Goal: Task Accomplishment & Management: Complete application form

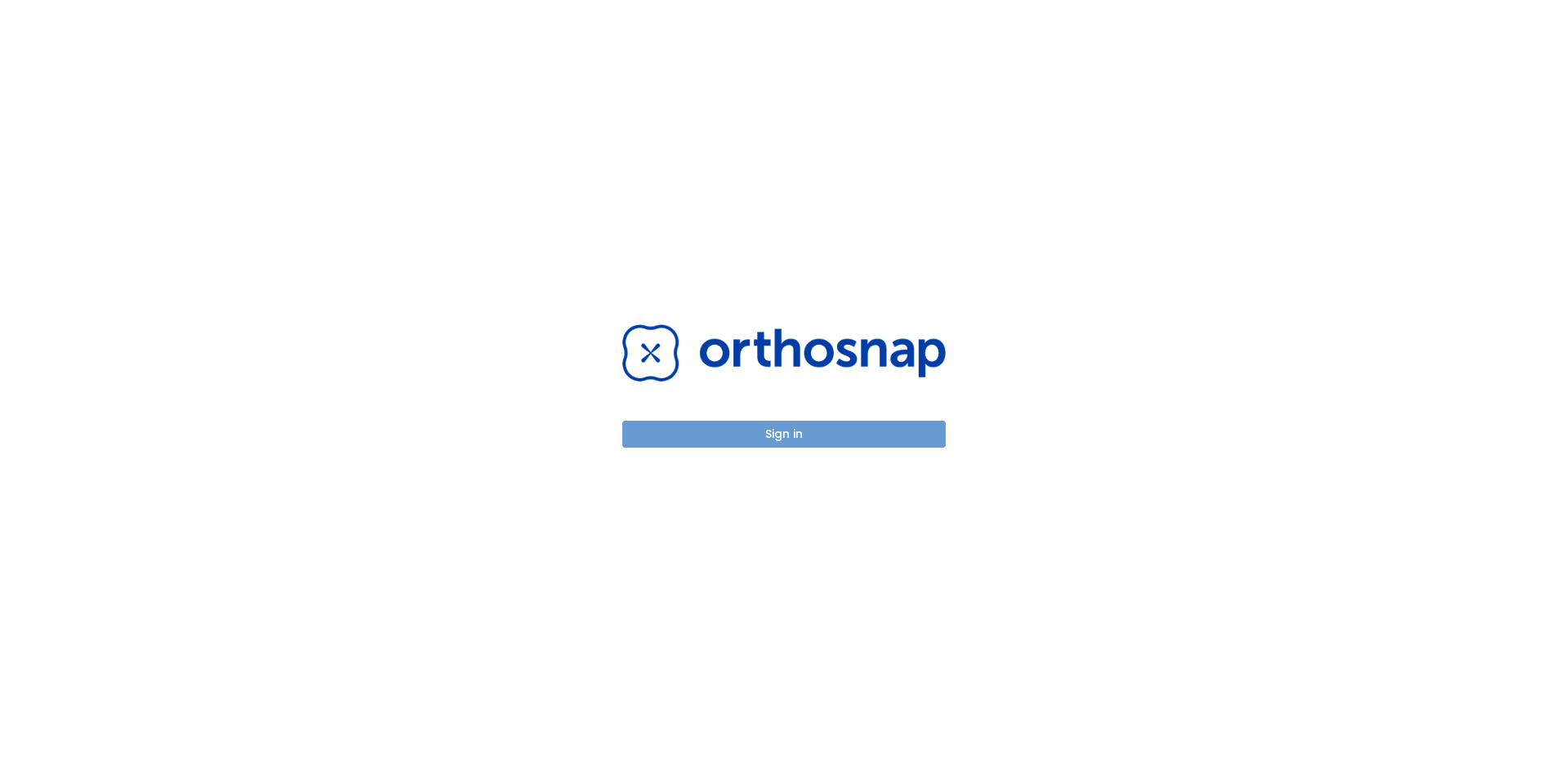
click at [793, 435] on button "Sign in" at bounding box center [784, 434] width 324 height 27
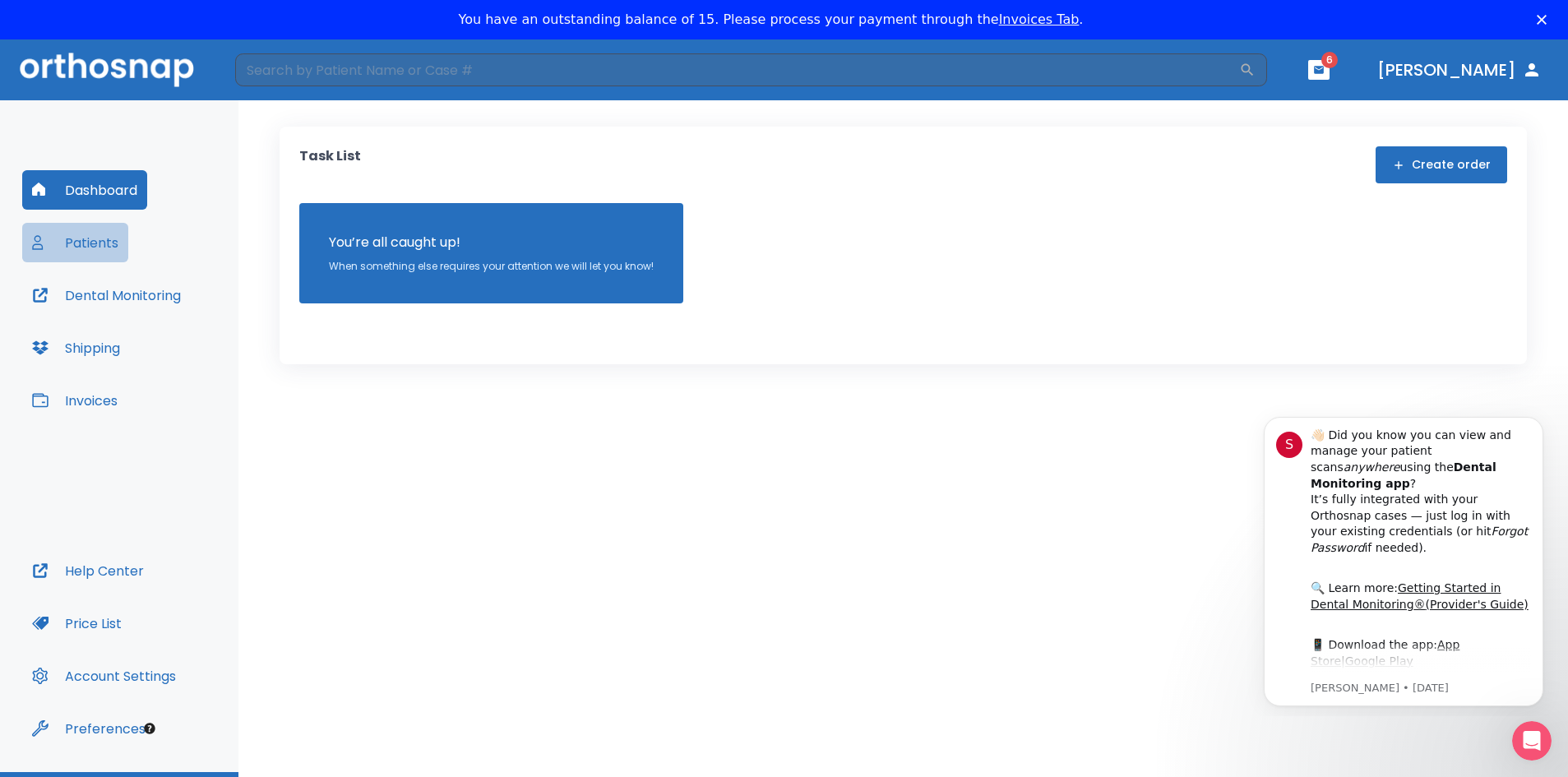
click at [83, 244] on button "Patients" at bounding box center [75, 242] width 106 height 39
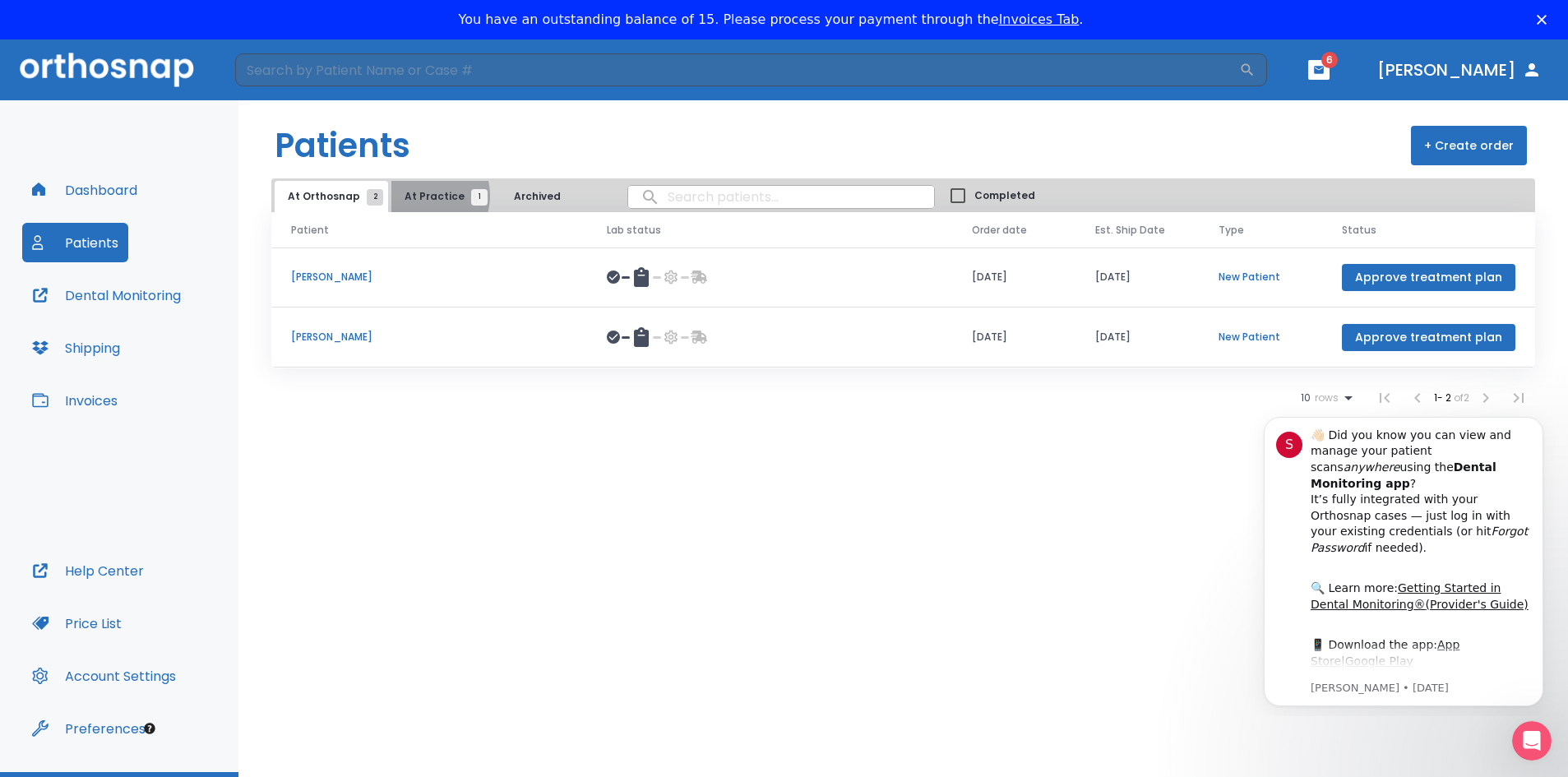
click at [419, 195] on span "At Practice 1" at bounding box center [442, 196] width 75 height 15
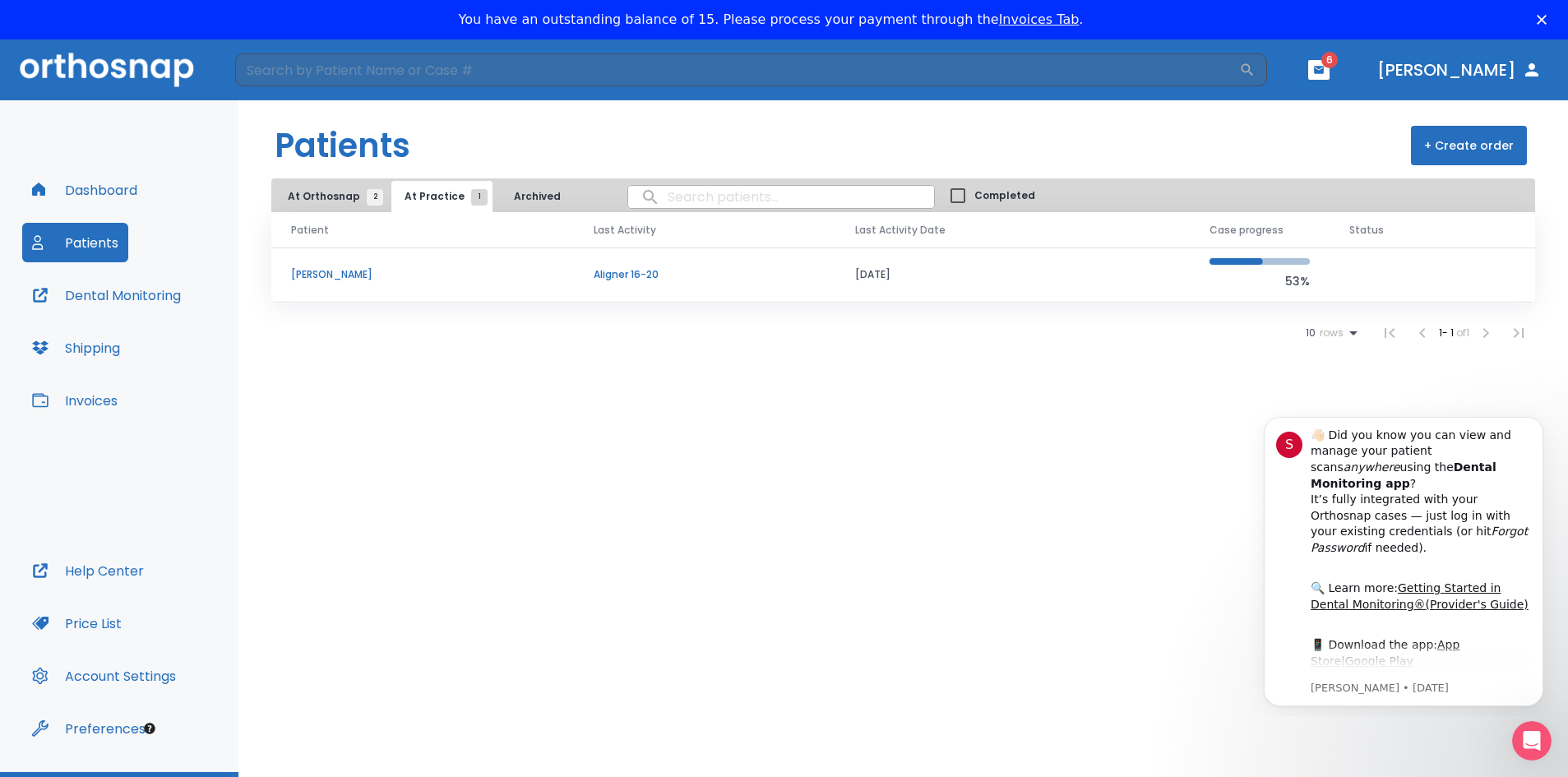
click at [340, 273] on p "[PERSON_NAME]" at bounding box center [423, 274] width 263 height 15
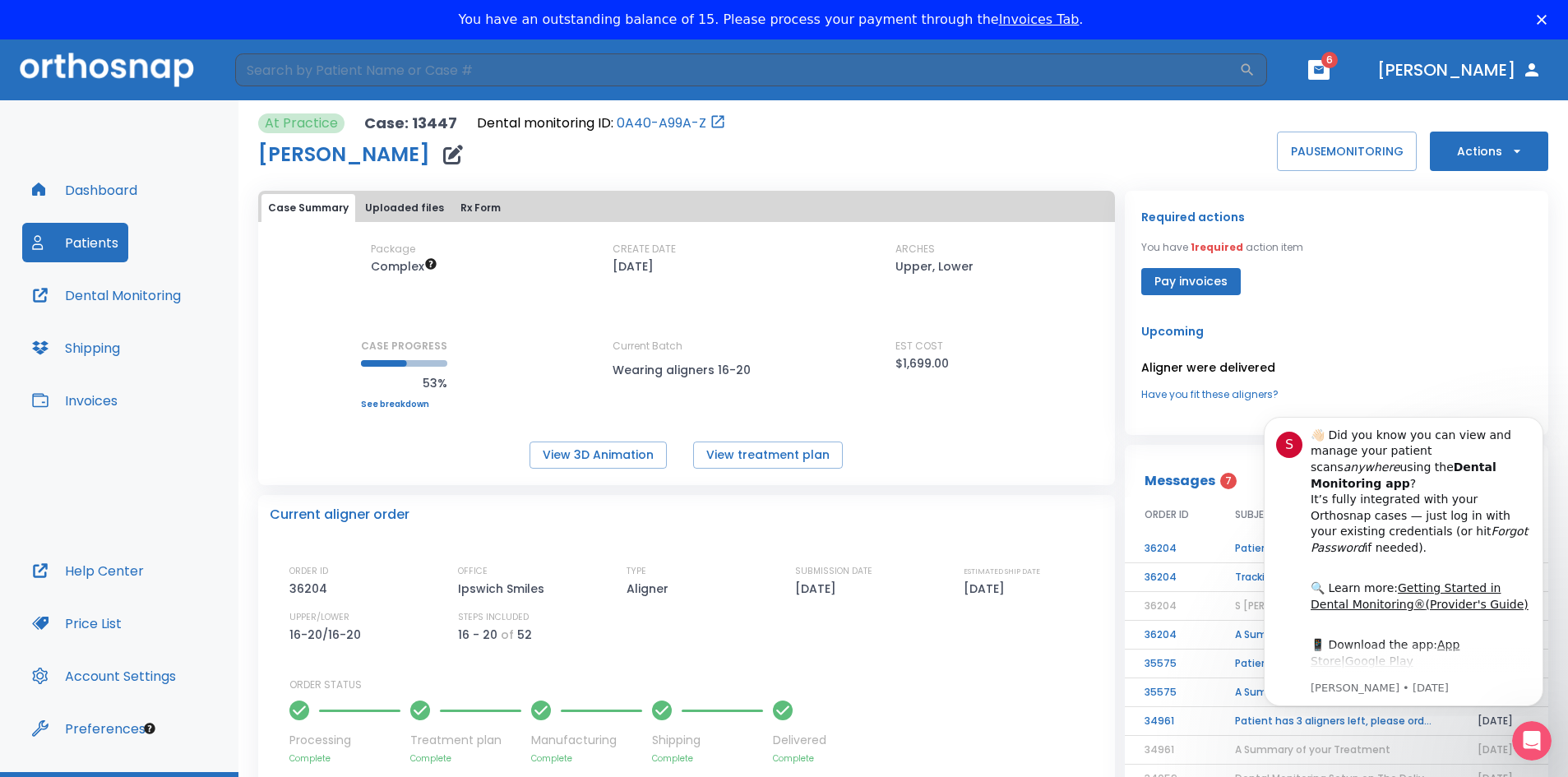
click at [1177, 284] on button "Pay invoices" at bounding box center [1191, 281] width 100 height 27
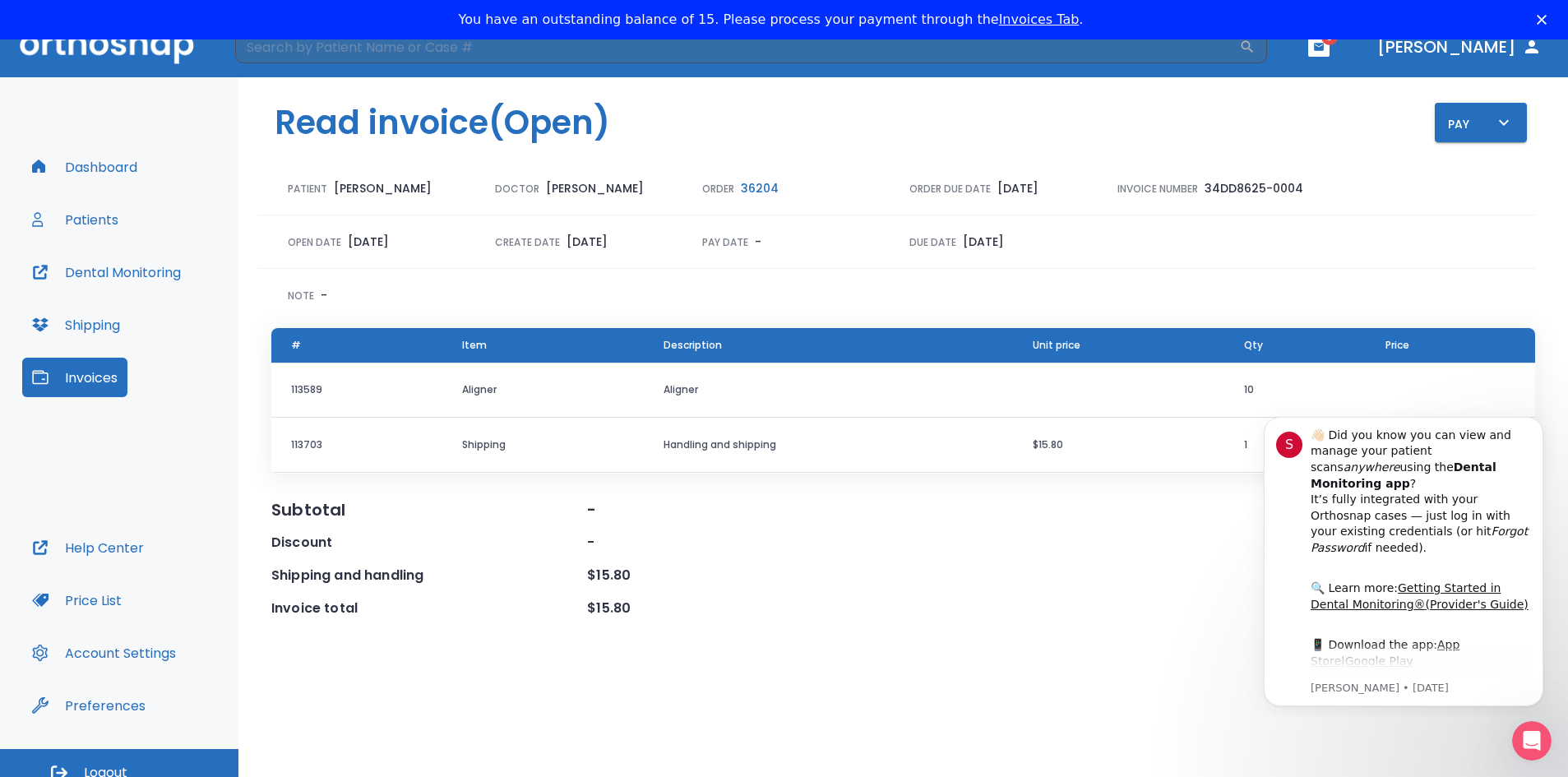
scroll to position [39, 0]
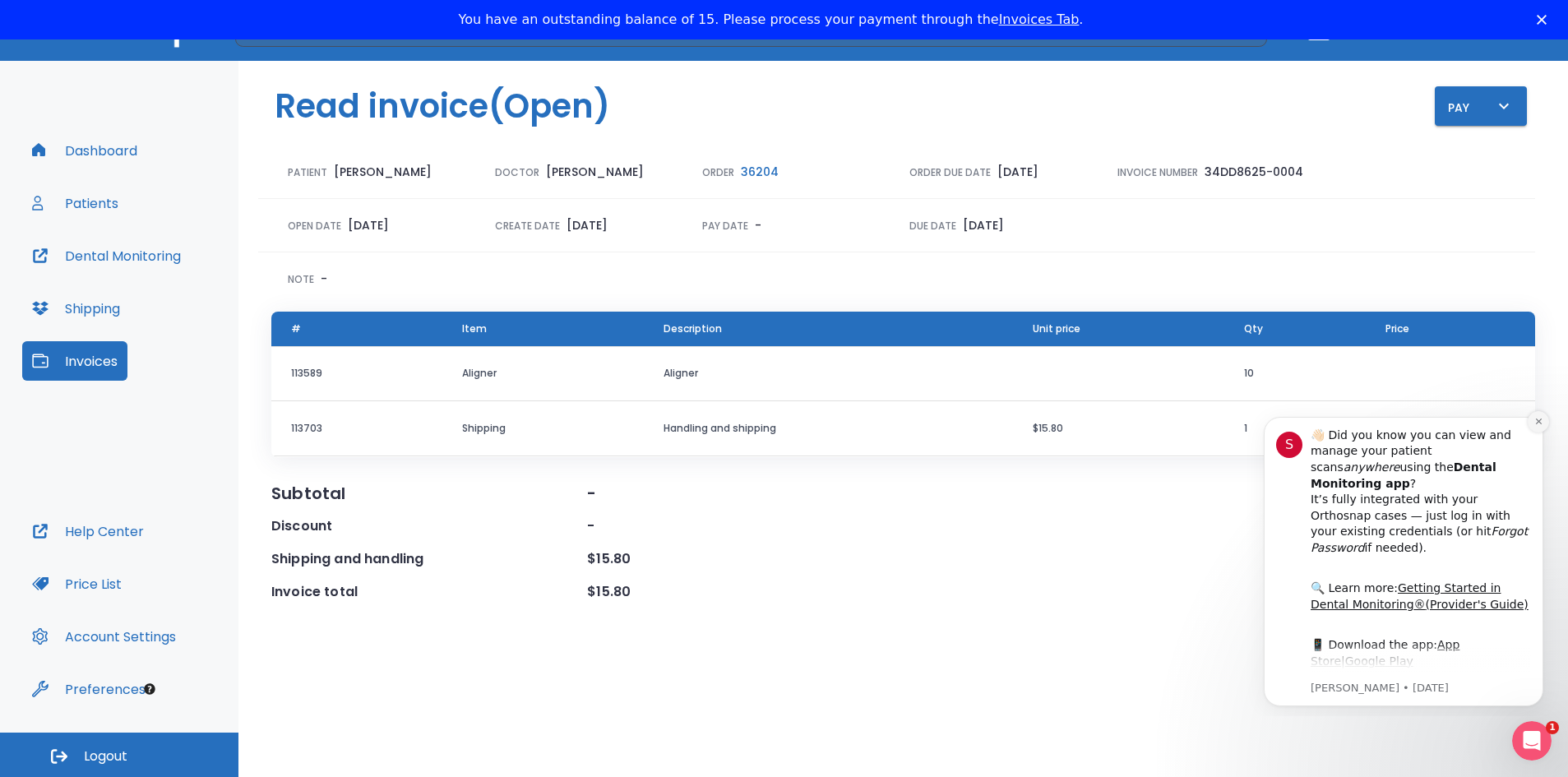
click at [1538, 422] on icon "Dismiss notification" at bounding box center [1538, 421] width 6 height 6
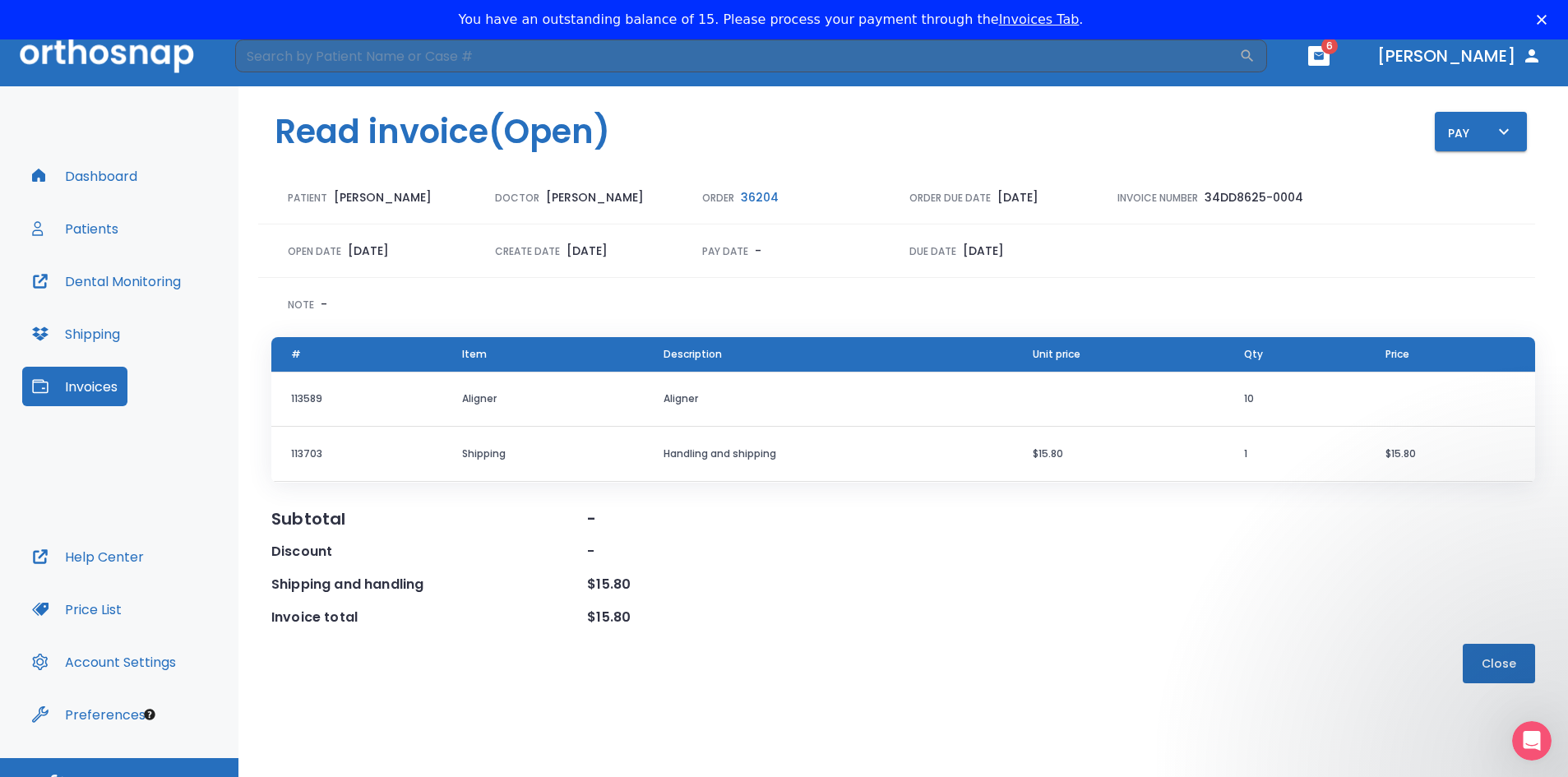
scroll to position [0, 0]
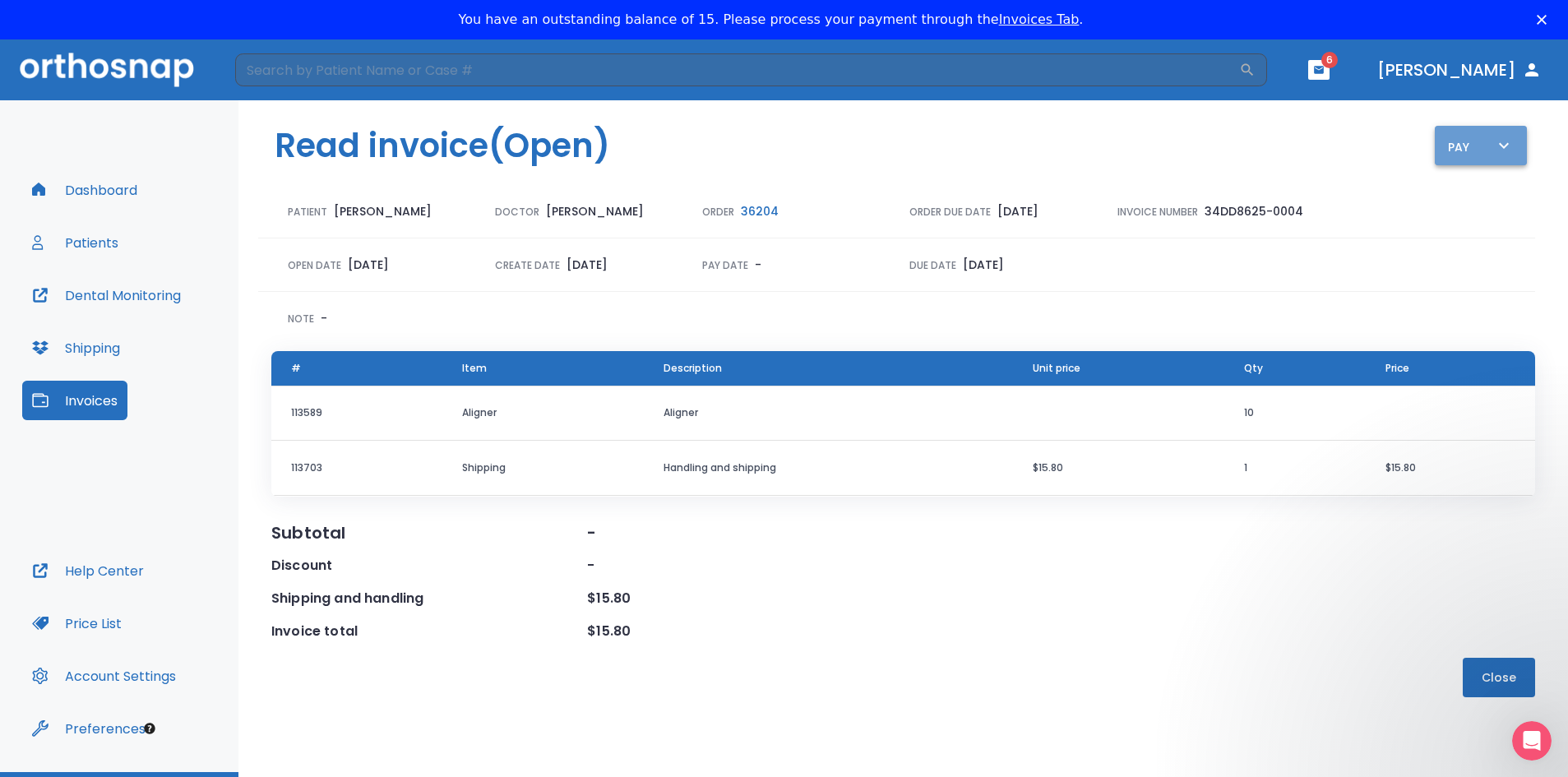
click at [1455, 147] on div "Pay" at bounding box center [1481, 146] width 66 height 21
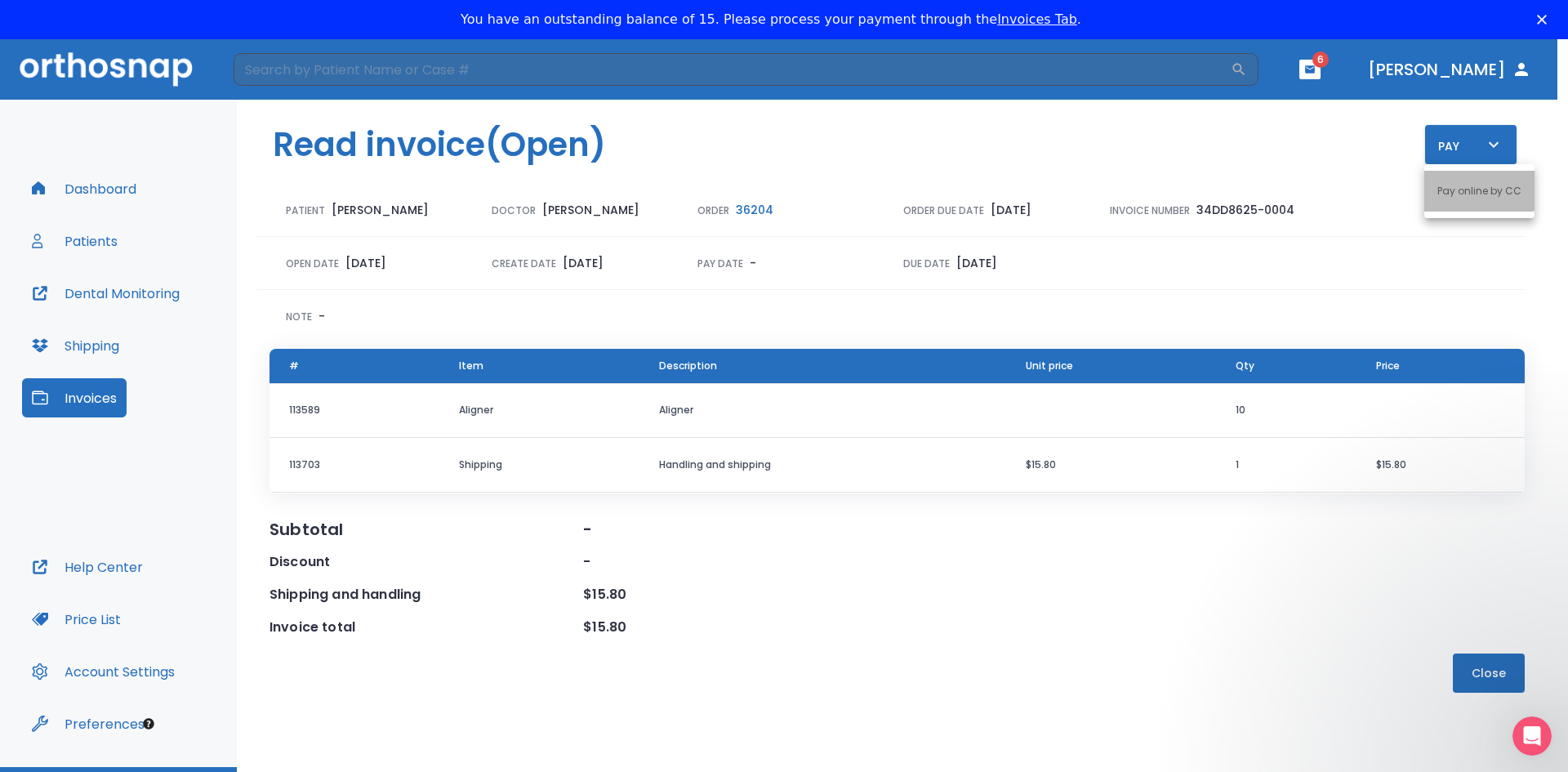
click at [1468, 189] on p "Pay online by CC" at bounding box center [1479, 191] width 84 height 15
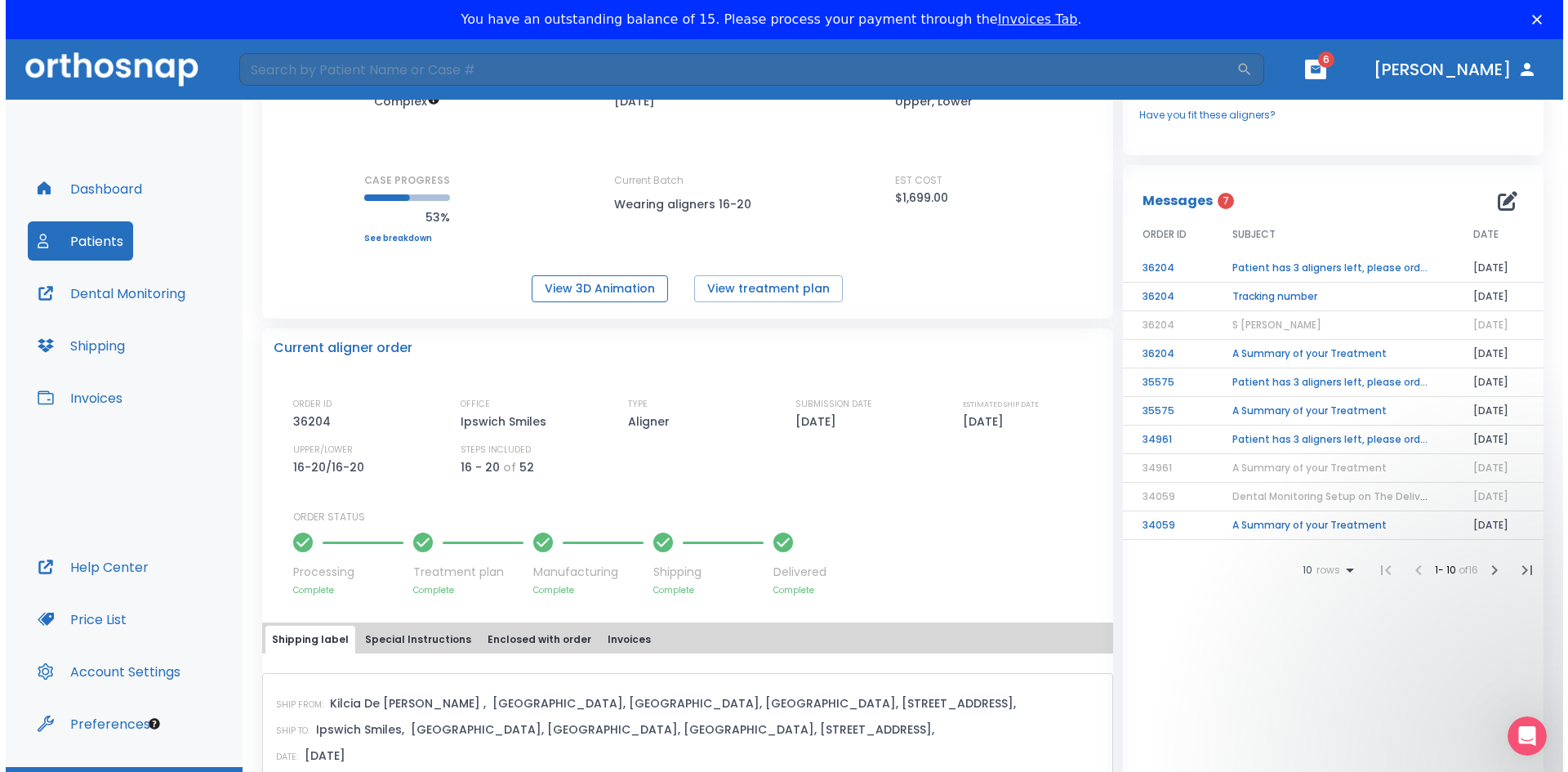
scroll to position [82, 0]
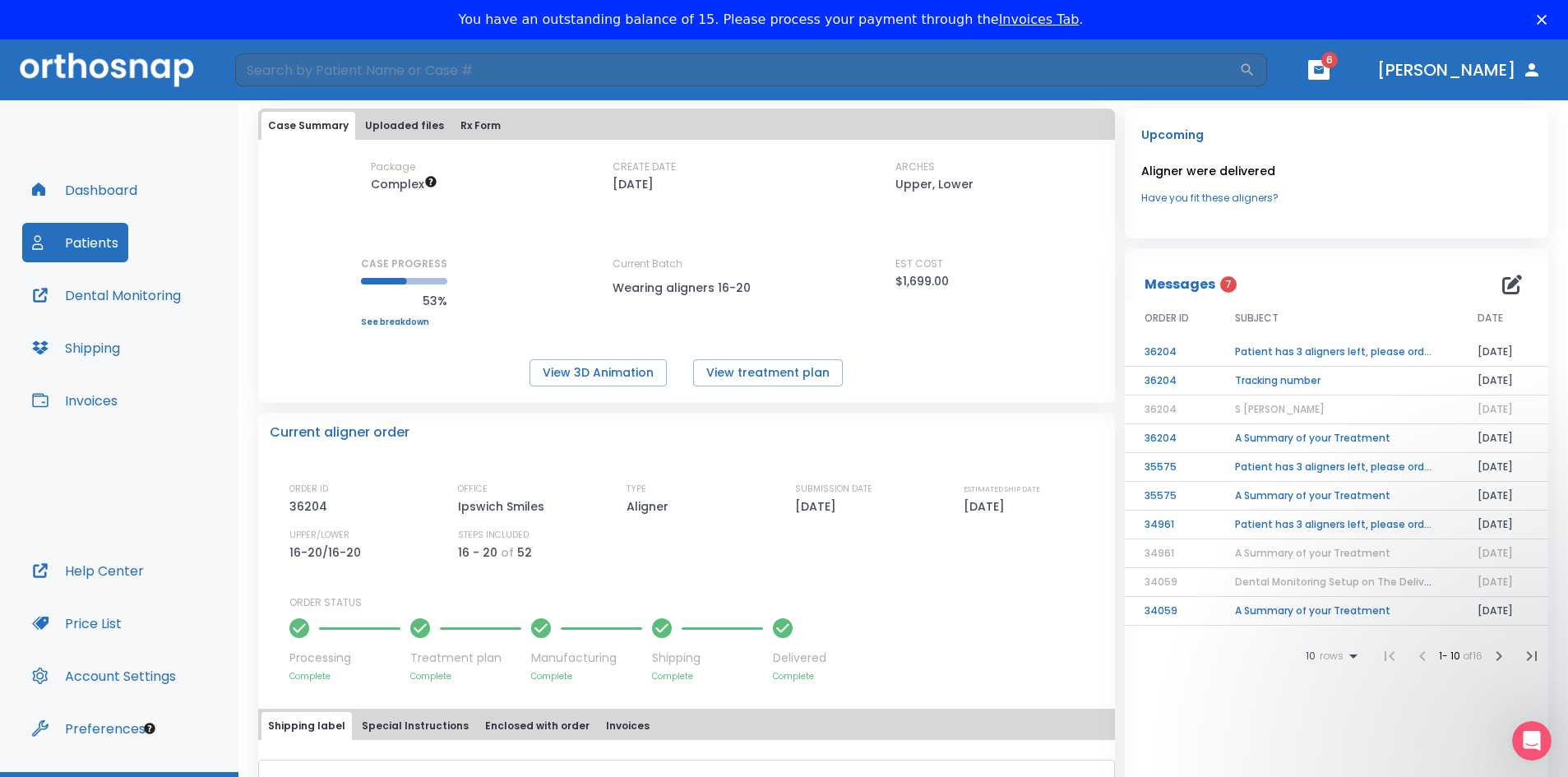
click at [1267, 352] on td "Patient has 3 aligners left, please order next set!" at bounding box center [1336, 352] width 242 height 29
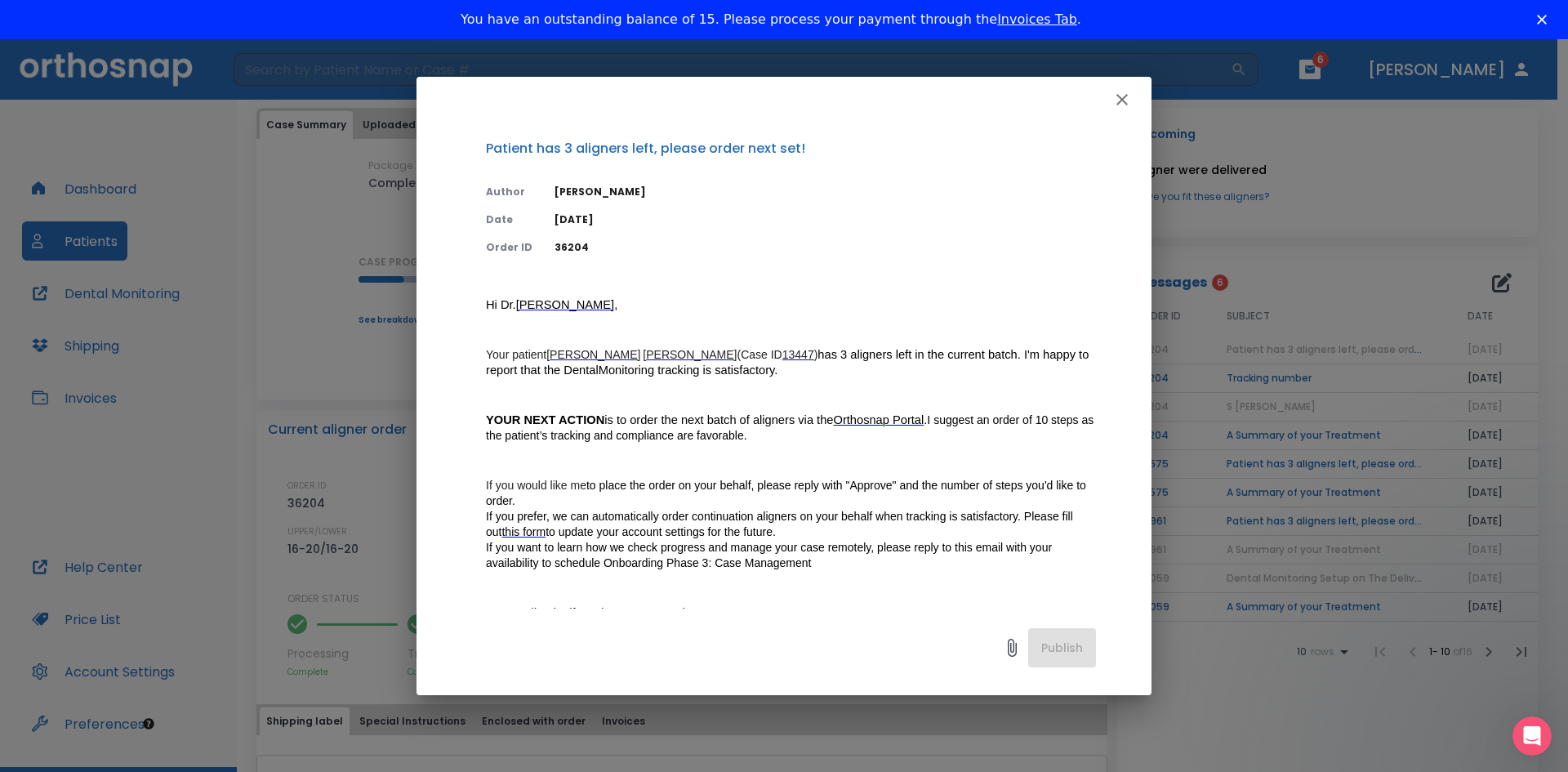
click at [964, 631] on div at bounding box center [757, 647] width 542 height 33
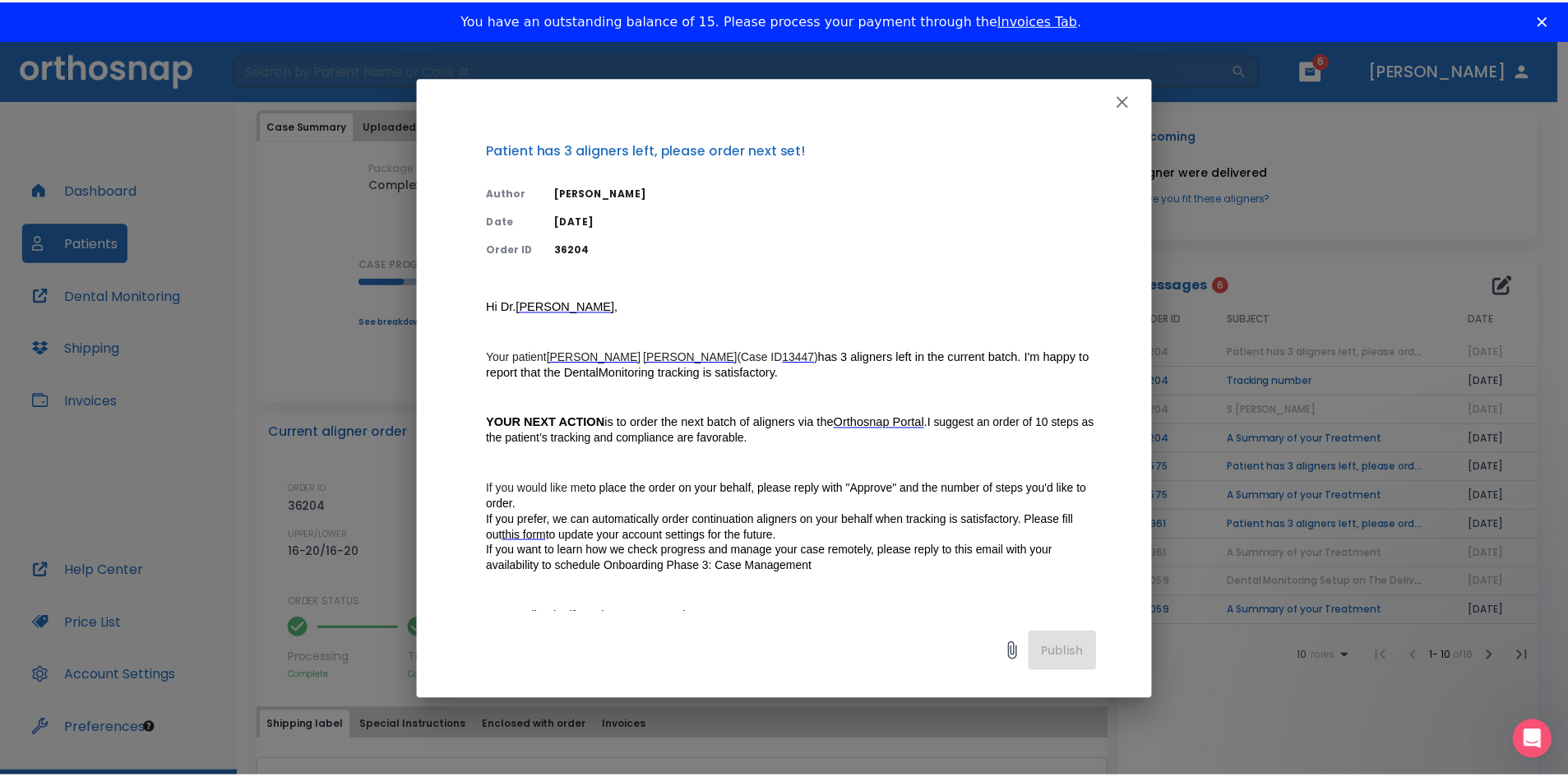
scroll to position [238, 0]
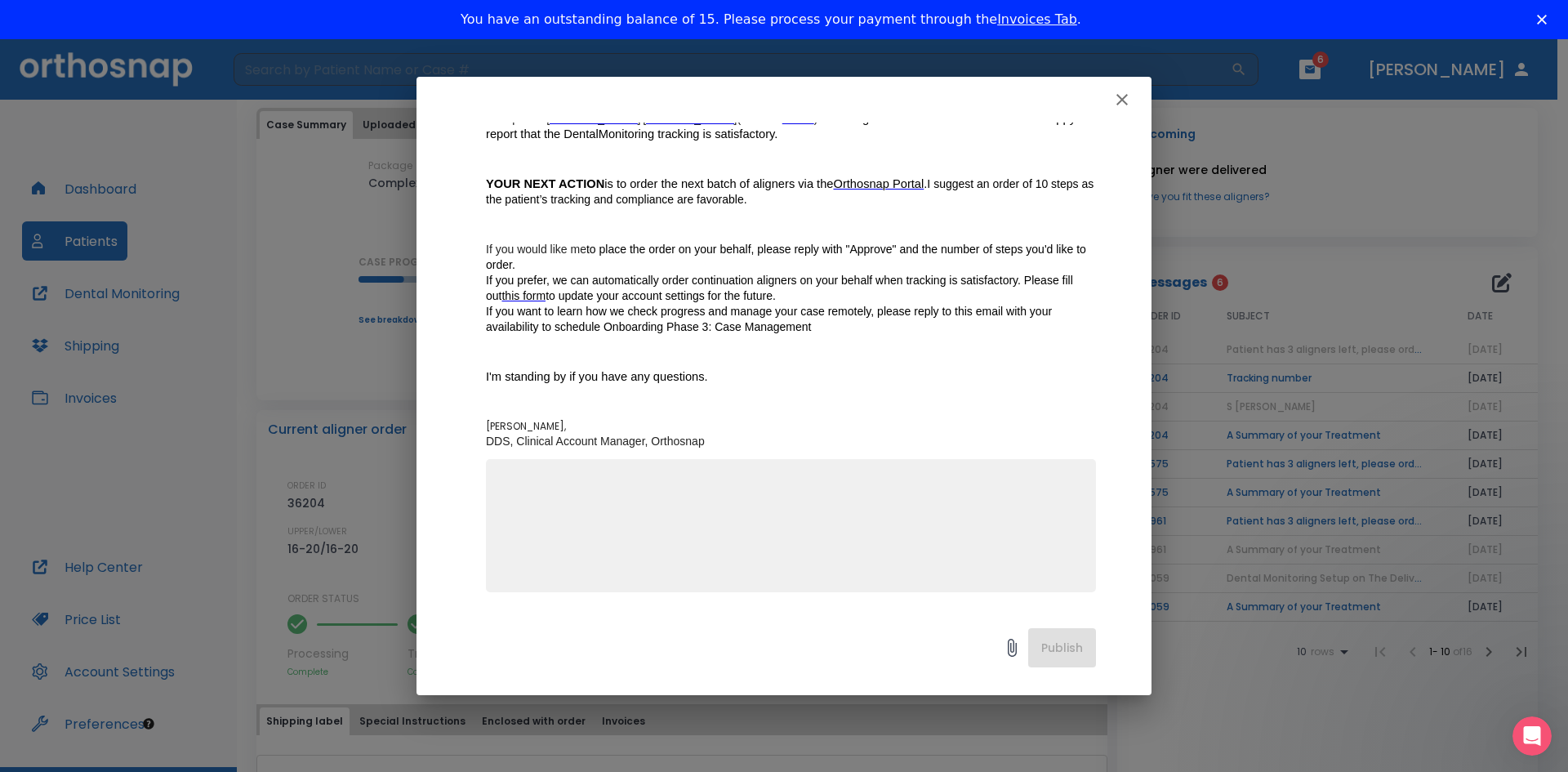
drag, startPoint x: 939, startPoint y: 635, endPoint x: 936, endPoint y: 626, distance: 9.5
click at [937, 630] on div "Publish" at bounding box center [784, 652] width 735 height 87
click at [1120, 97] on icon "button" at bounding box center [1122, 100] width 11 height 11
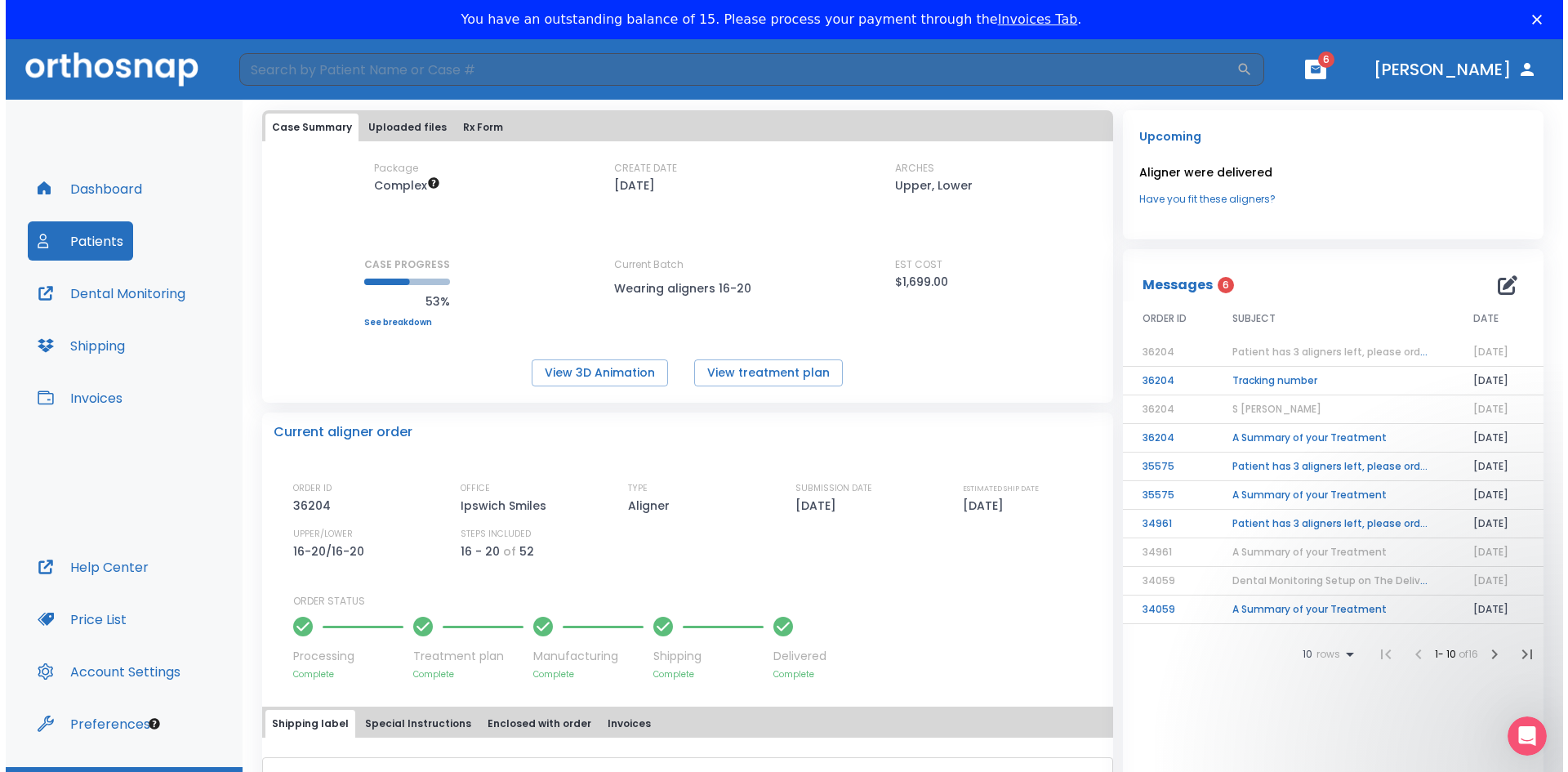
scroll to position [0, 0]
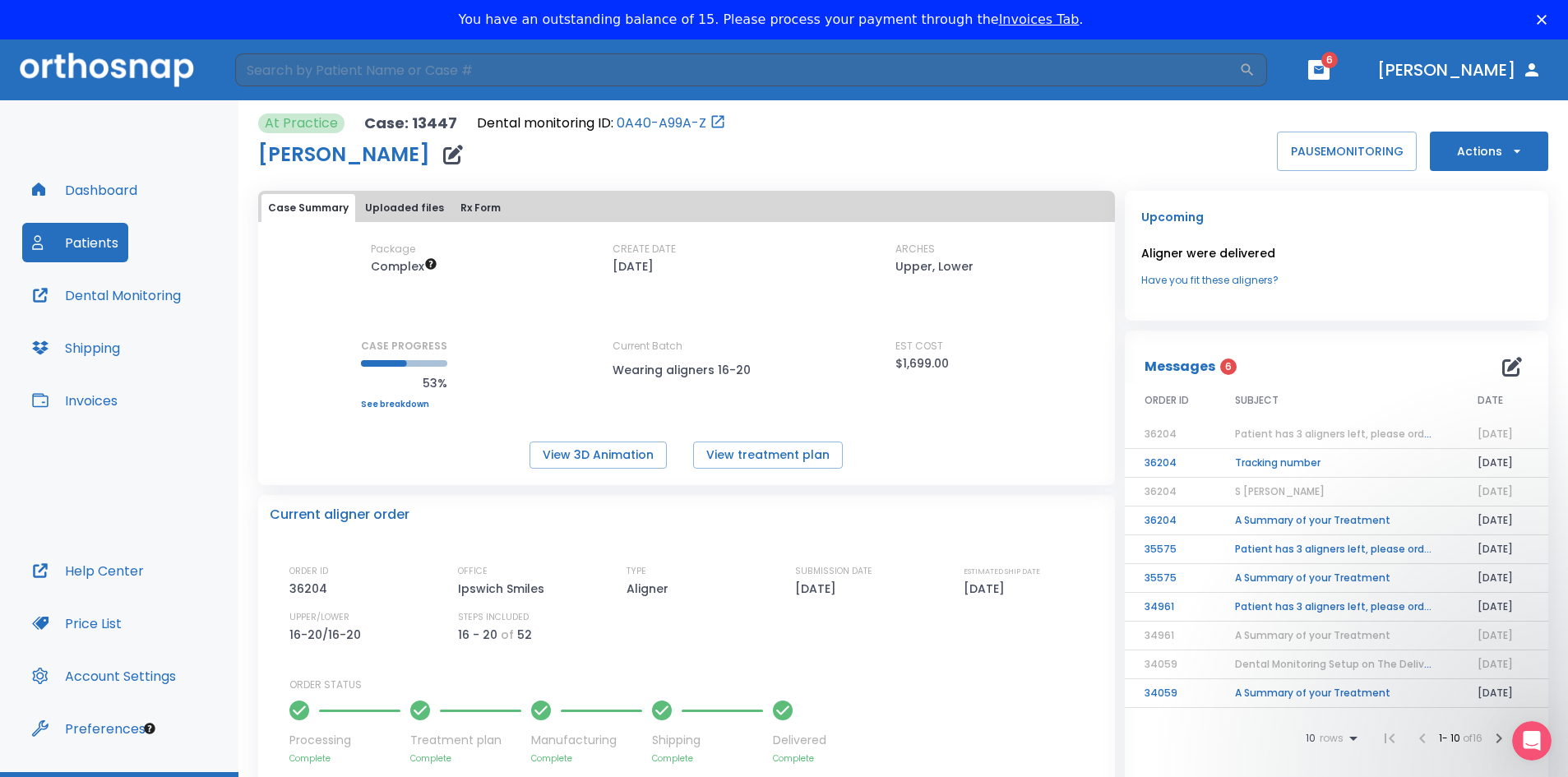
click at [1265, 431] on span "Patient has 3 aligners left, please order next set!" at bounding box center [1358, 433] width 247 height 14
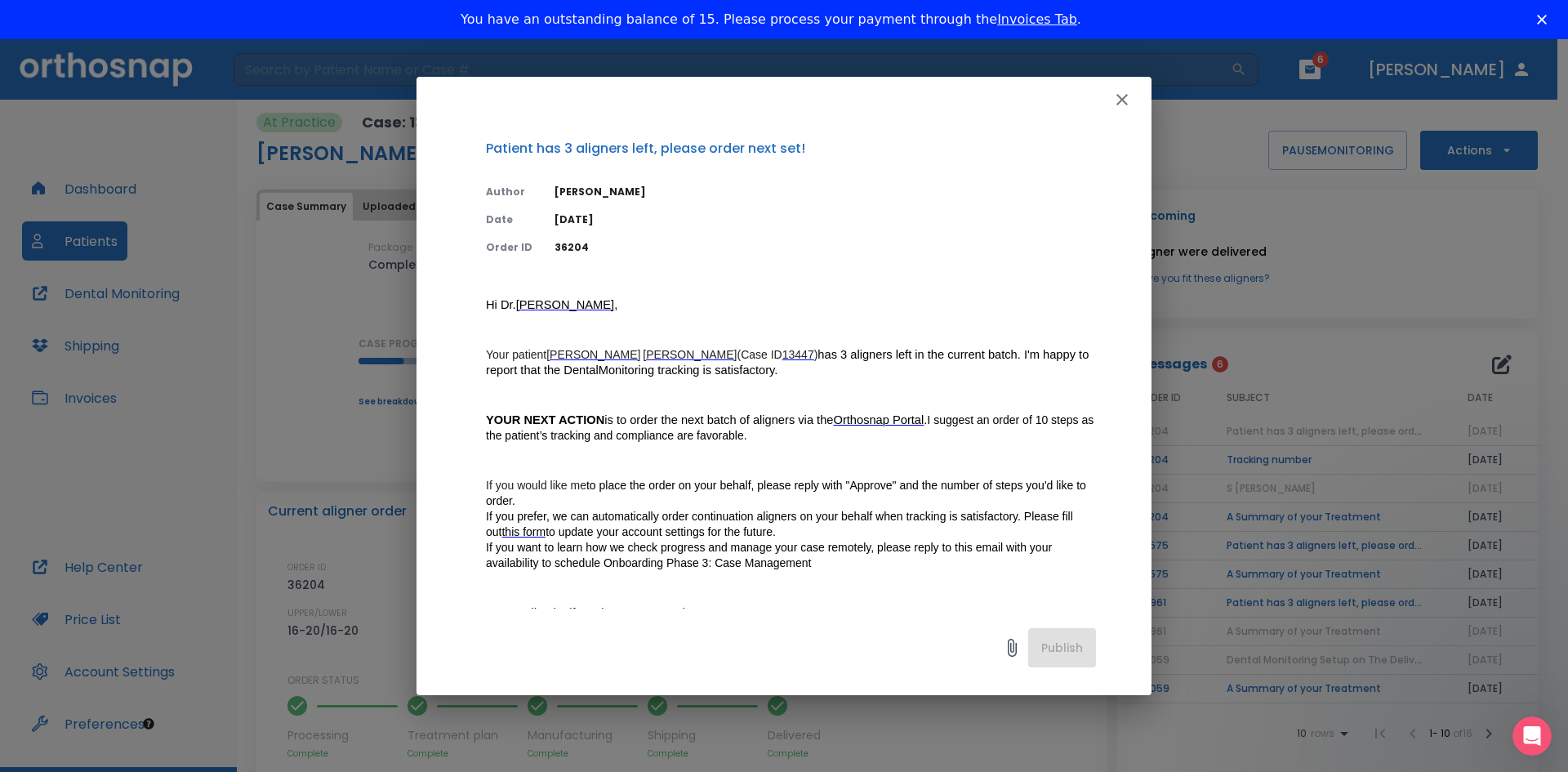
click at [874, 416] on span "Orthosnap Portal" at bounding box center [878, 420] width 91 height 13
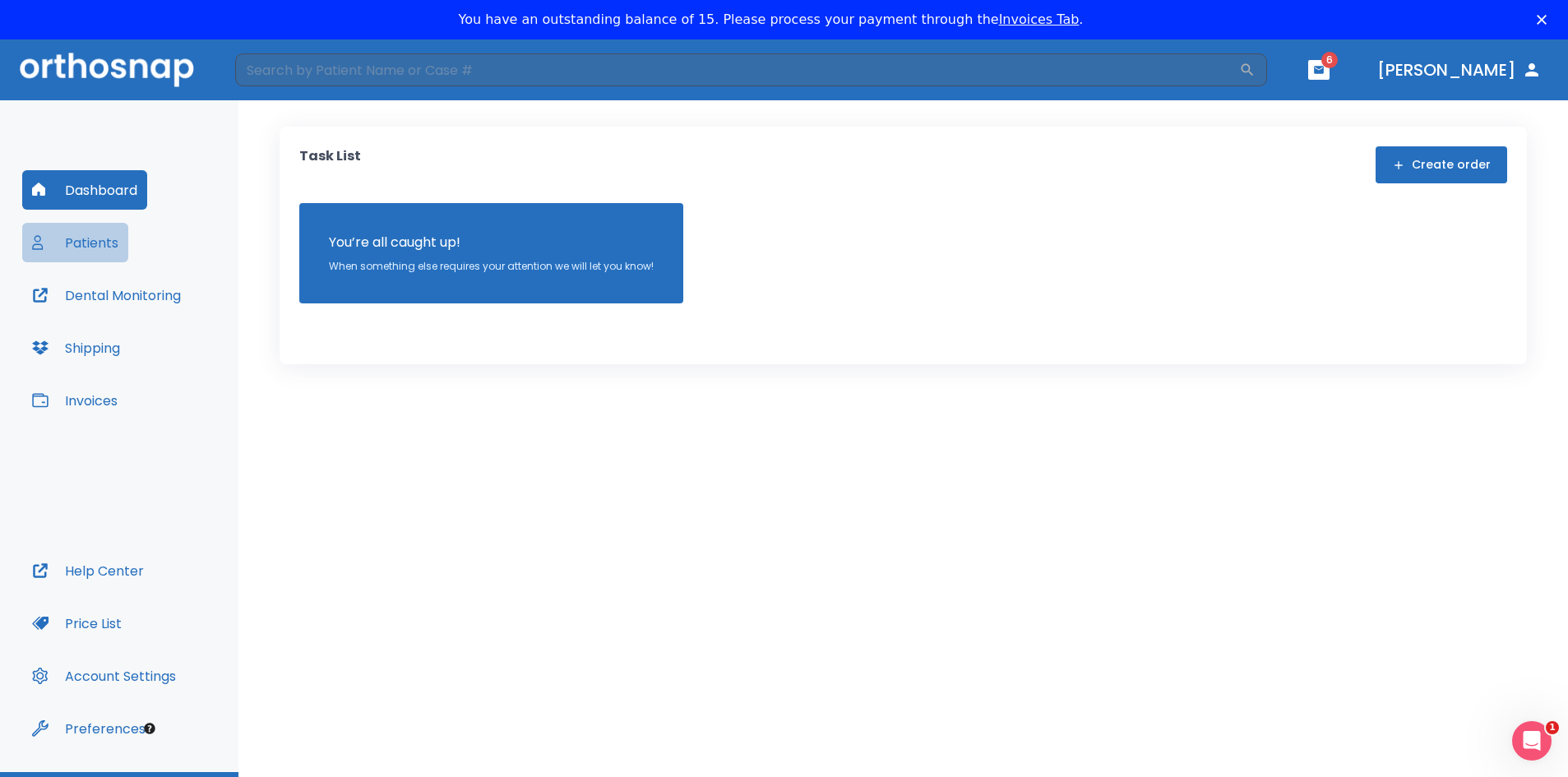
click at [89, 242] on button "Patients" at bounding box center [75, 242] width 106 height 39
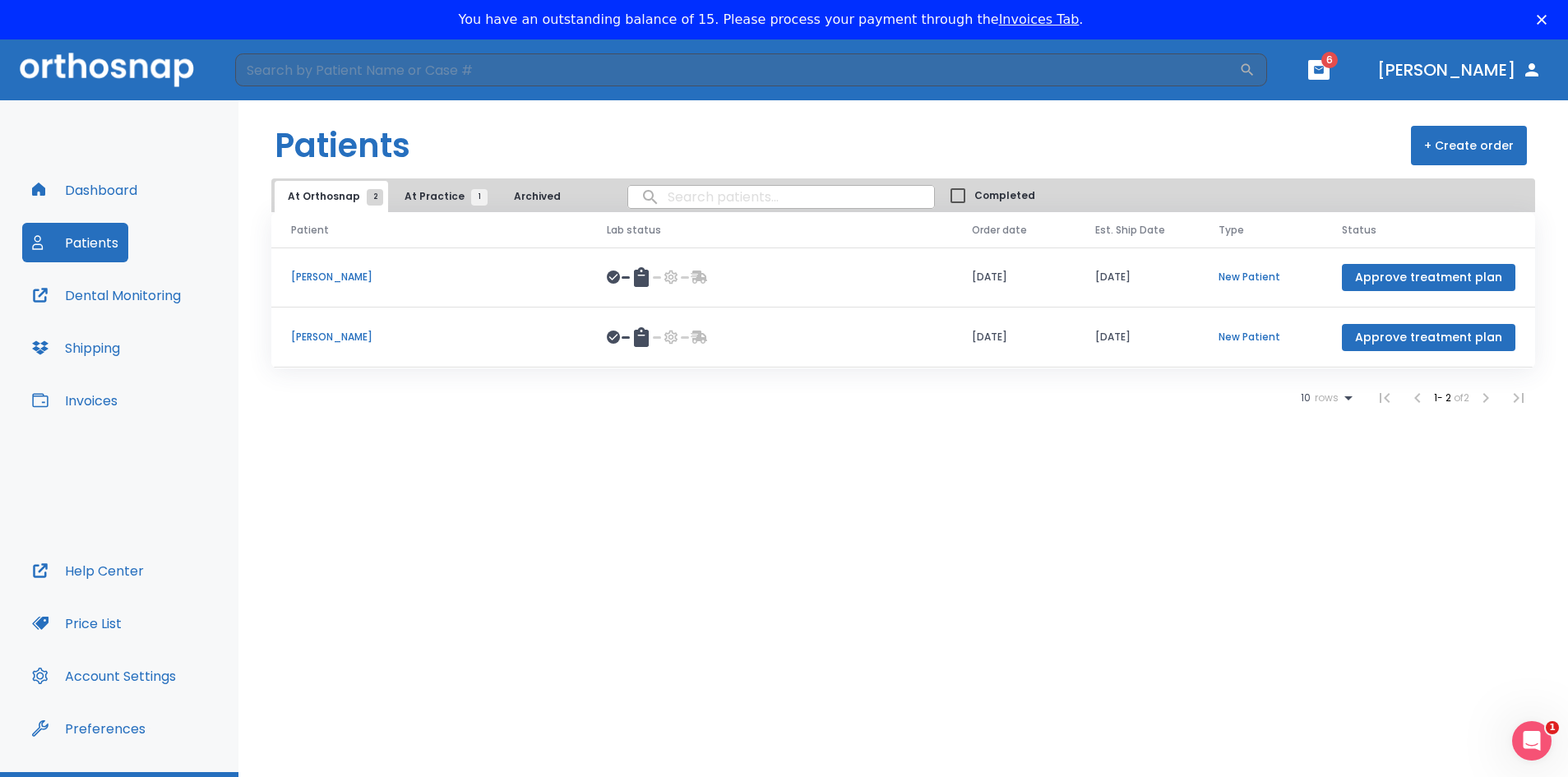
click at [430, 195] on span "At Practice 1" at bounding box center [442, 196] width 75 height 15
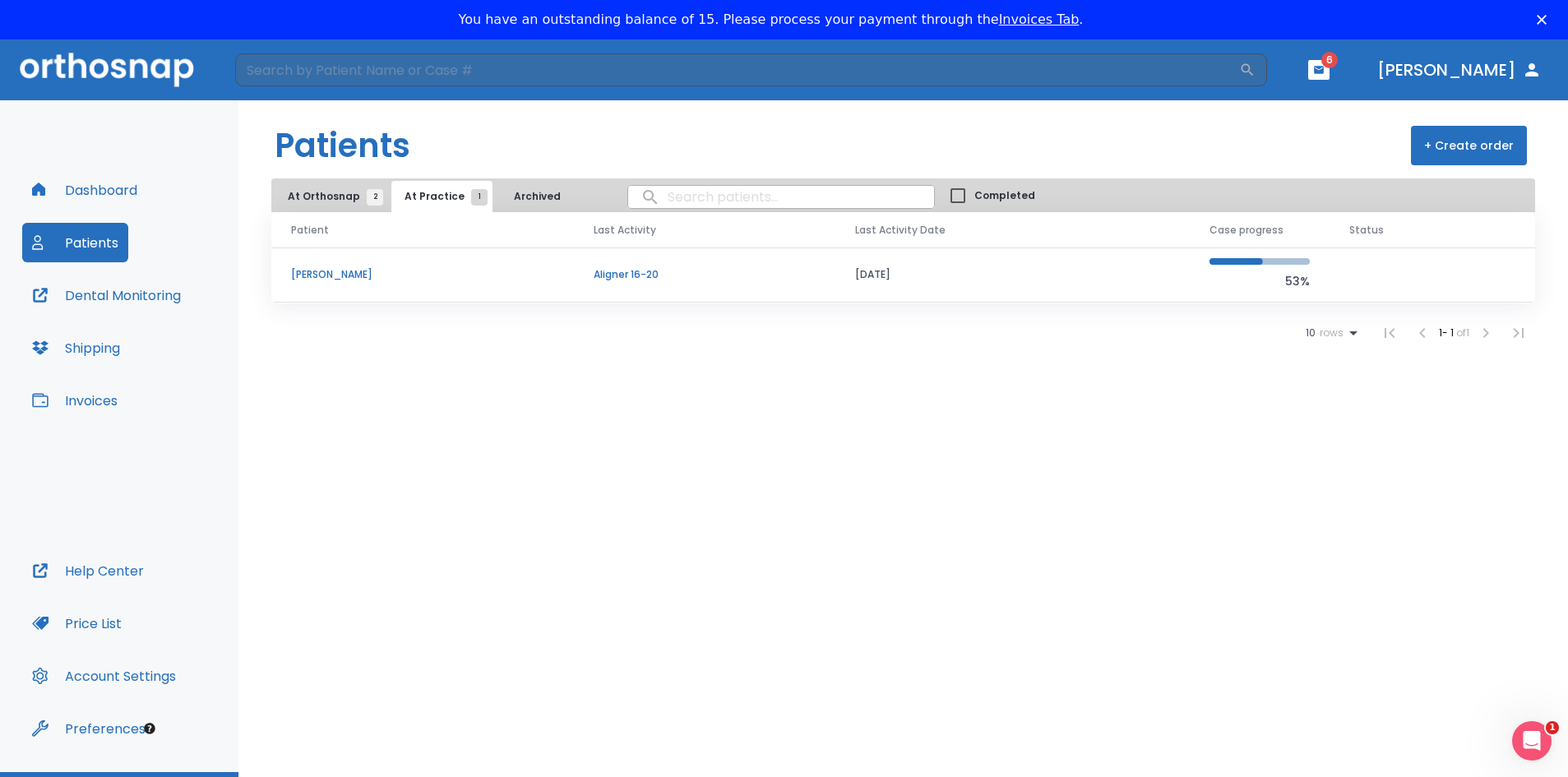
click at [332, 275] on p "[PERSON_NAME]" at bounding box center [423, 274] width 263 height 15
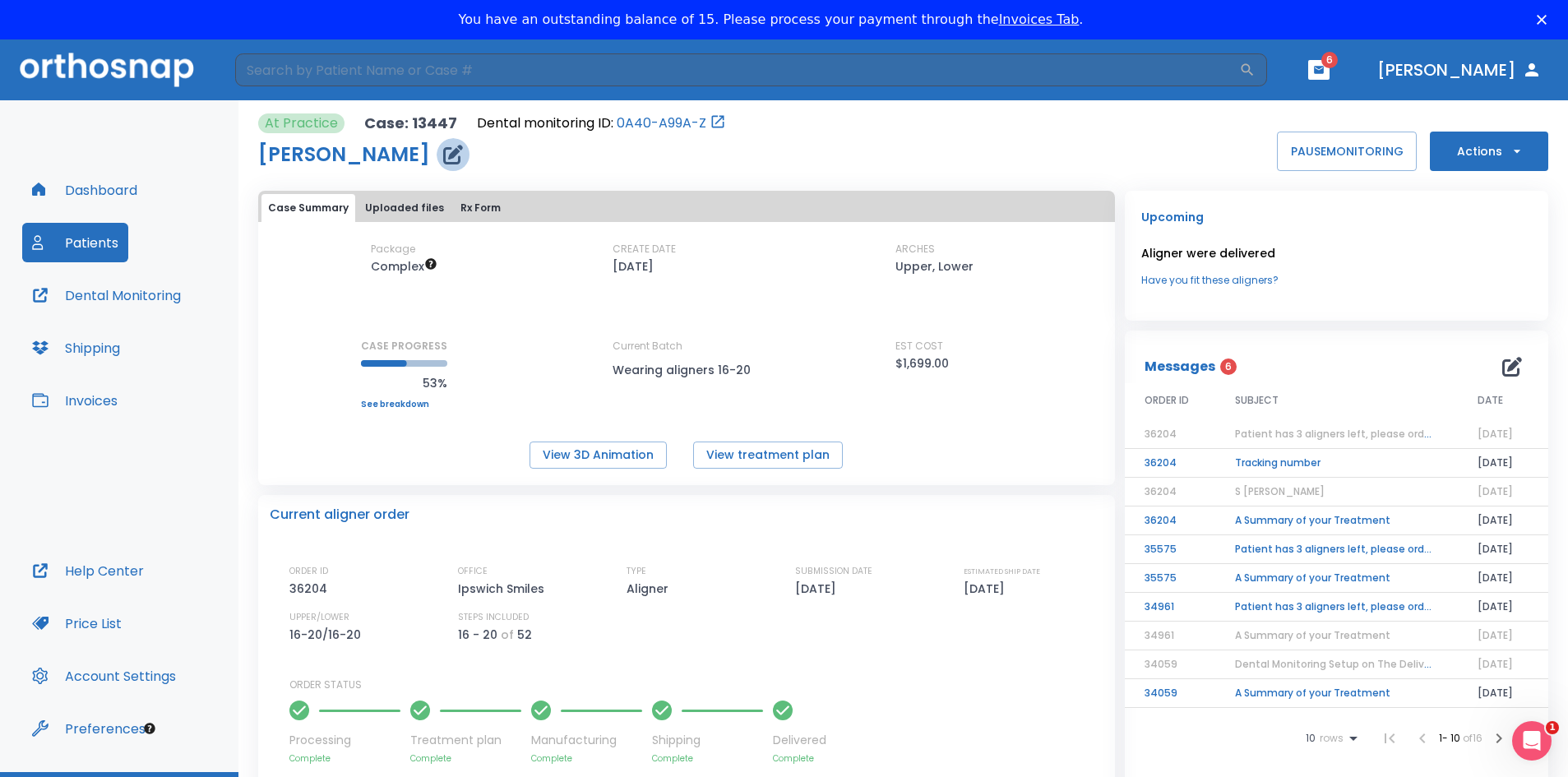
click at [452, 155] on icon "button" at bounding box center [453, 154] width 20 height 20
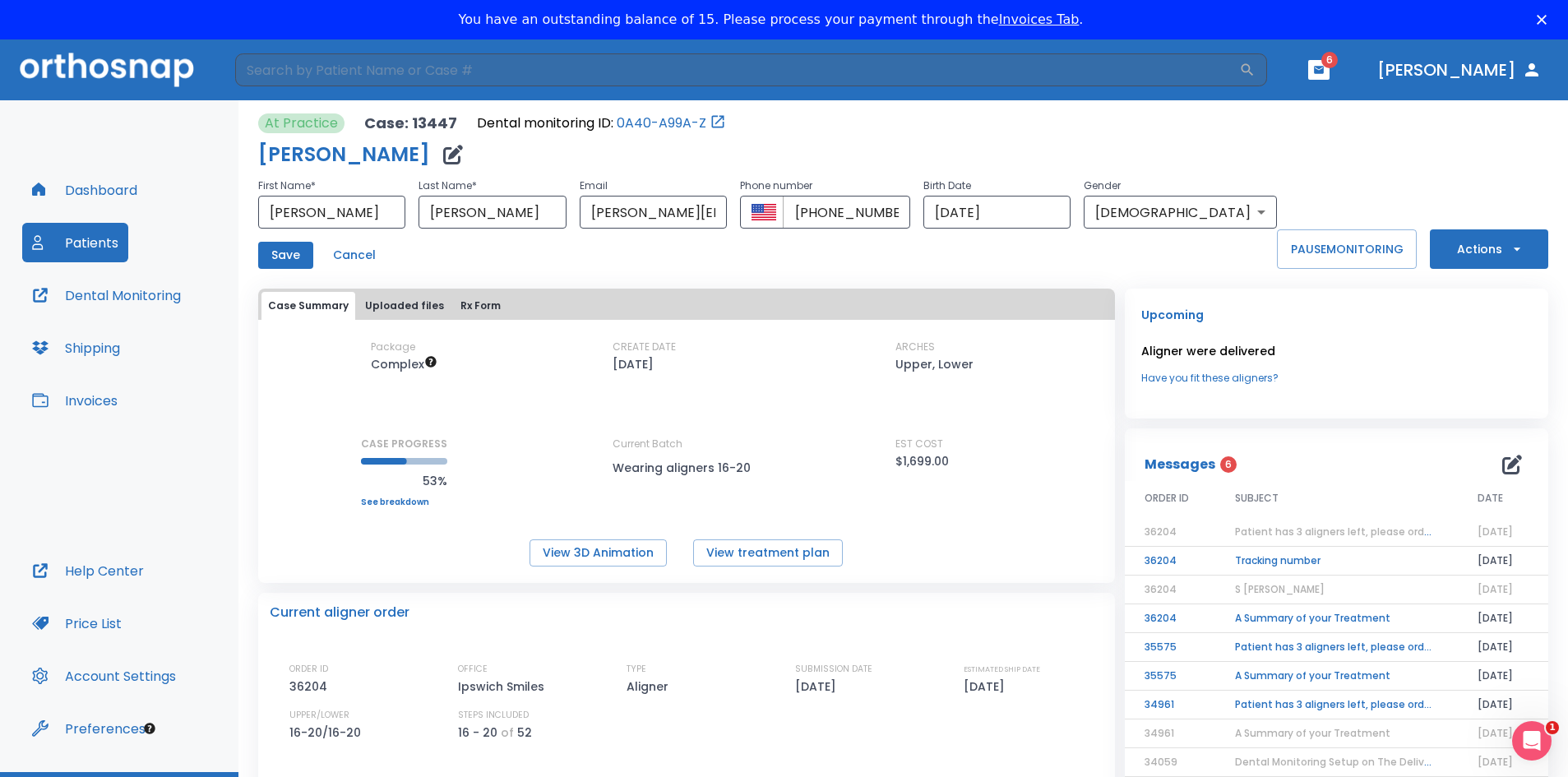
click at [352, 159] on h1 "[PERSON_NAME]" at bounding box center [344, 154] width 172 height 20
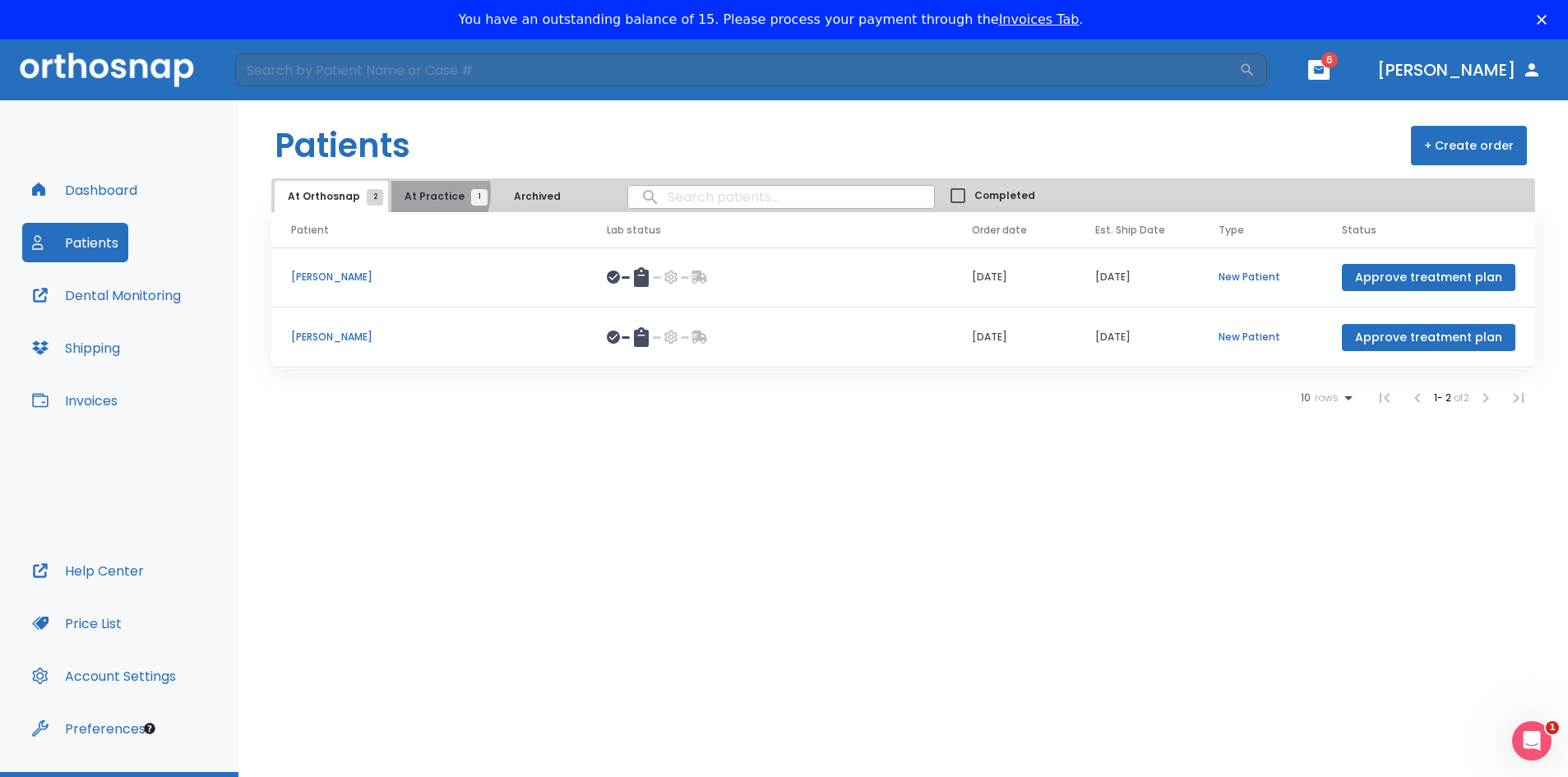
click at [419, 196] on span "At Practice 1" at bounding box center [442, 196] width 75 height 15
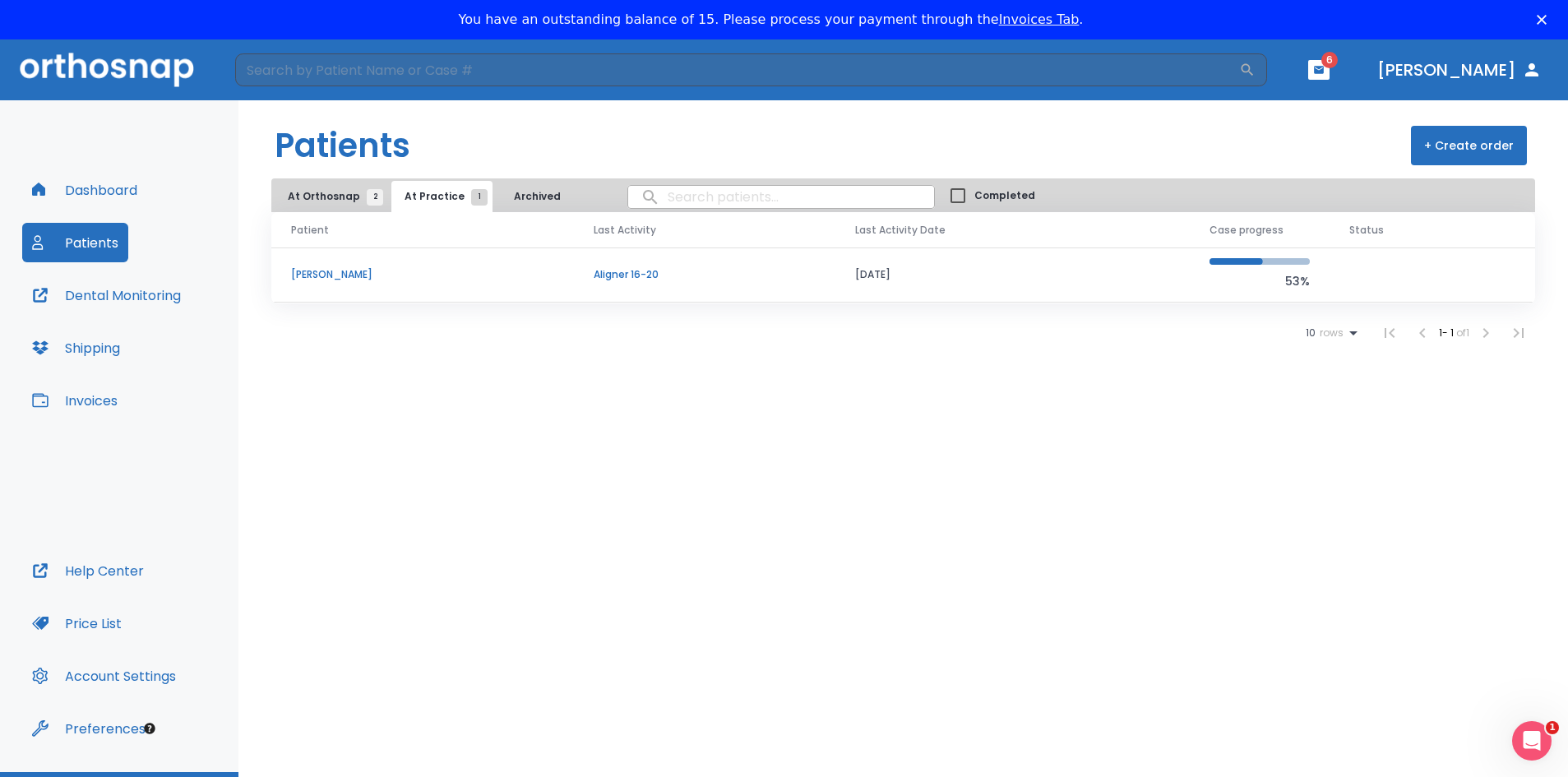
click at [346, 269] on p "[PERSON_NAME]" at bounding box center [423, 274] width 263 height 15
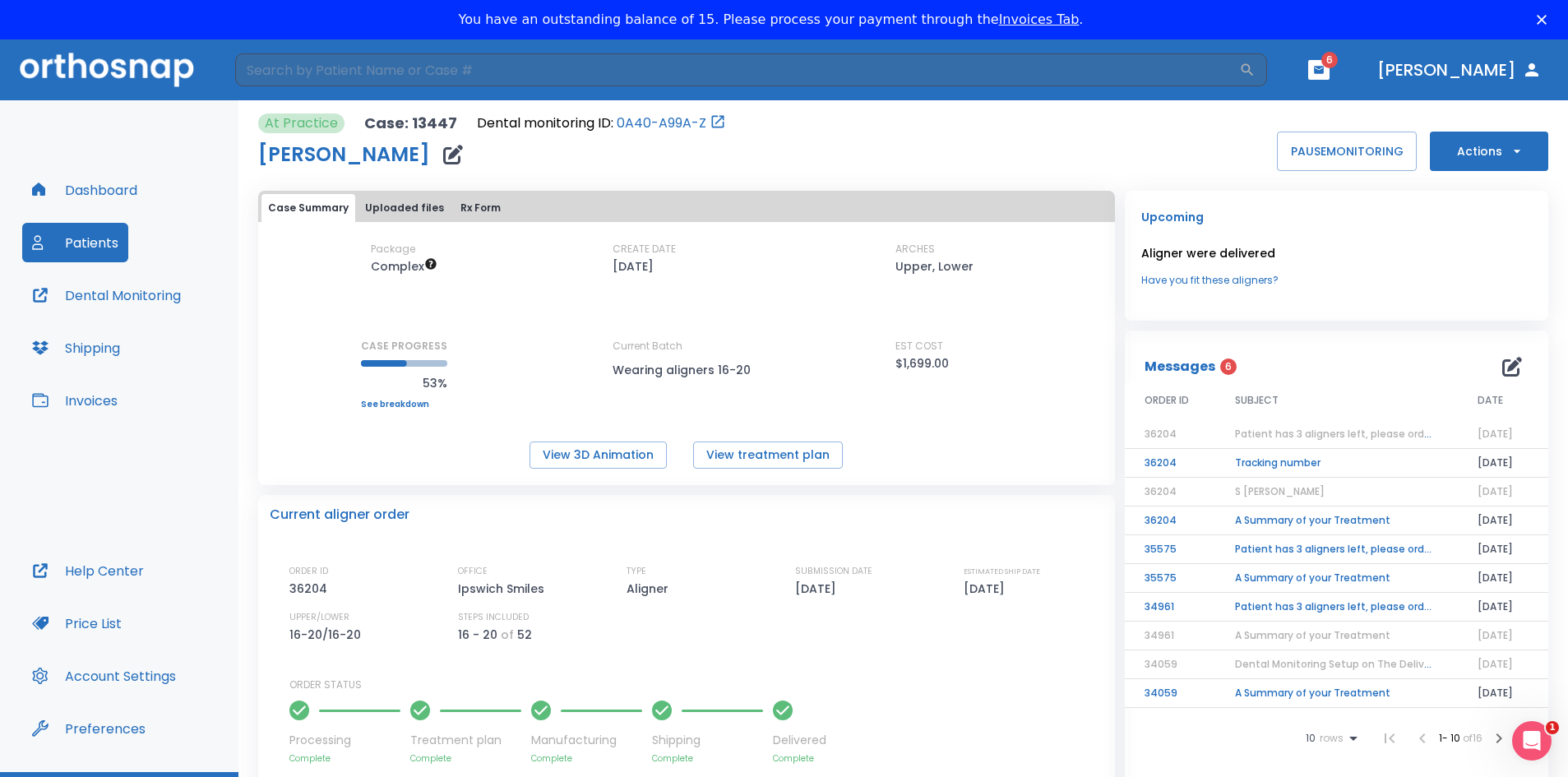
click at [1269, 436] on span "Patient has 3 aligners left, please order next set!" at bounding box center [1358, 433] width 247 height 14
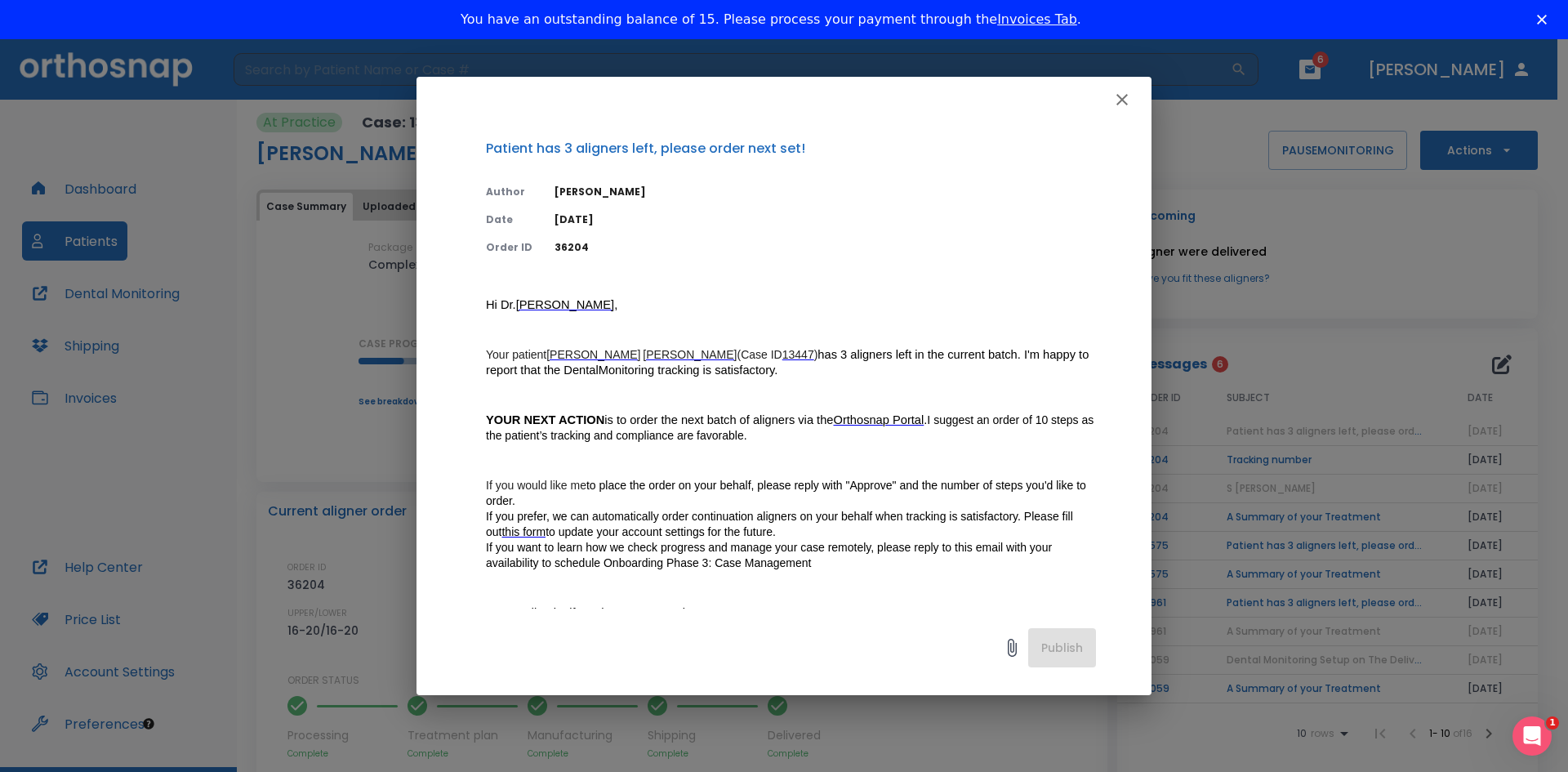
click at [516, 527] on span "this form" at bounding box center [523, 532] width 44 height 13
click at [1120, 97] on icon "button" at bounding box center [1122, 100] width 11 height 11
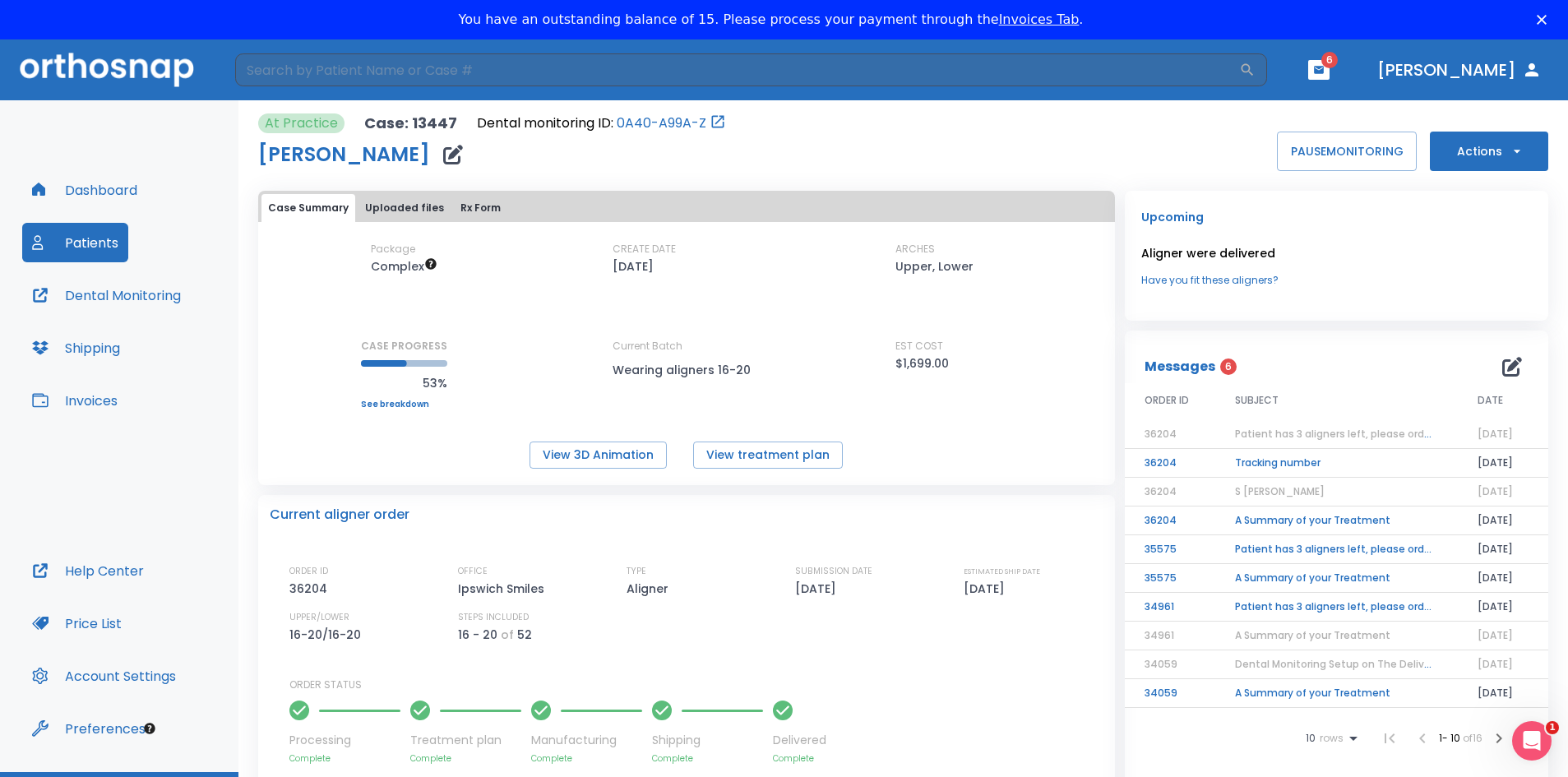
click at [1509, 152] on icon "button" at bounding box center [1517, 151] width 17 height 17
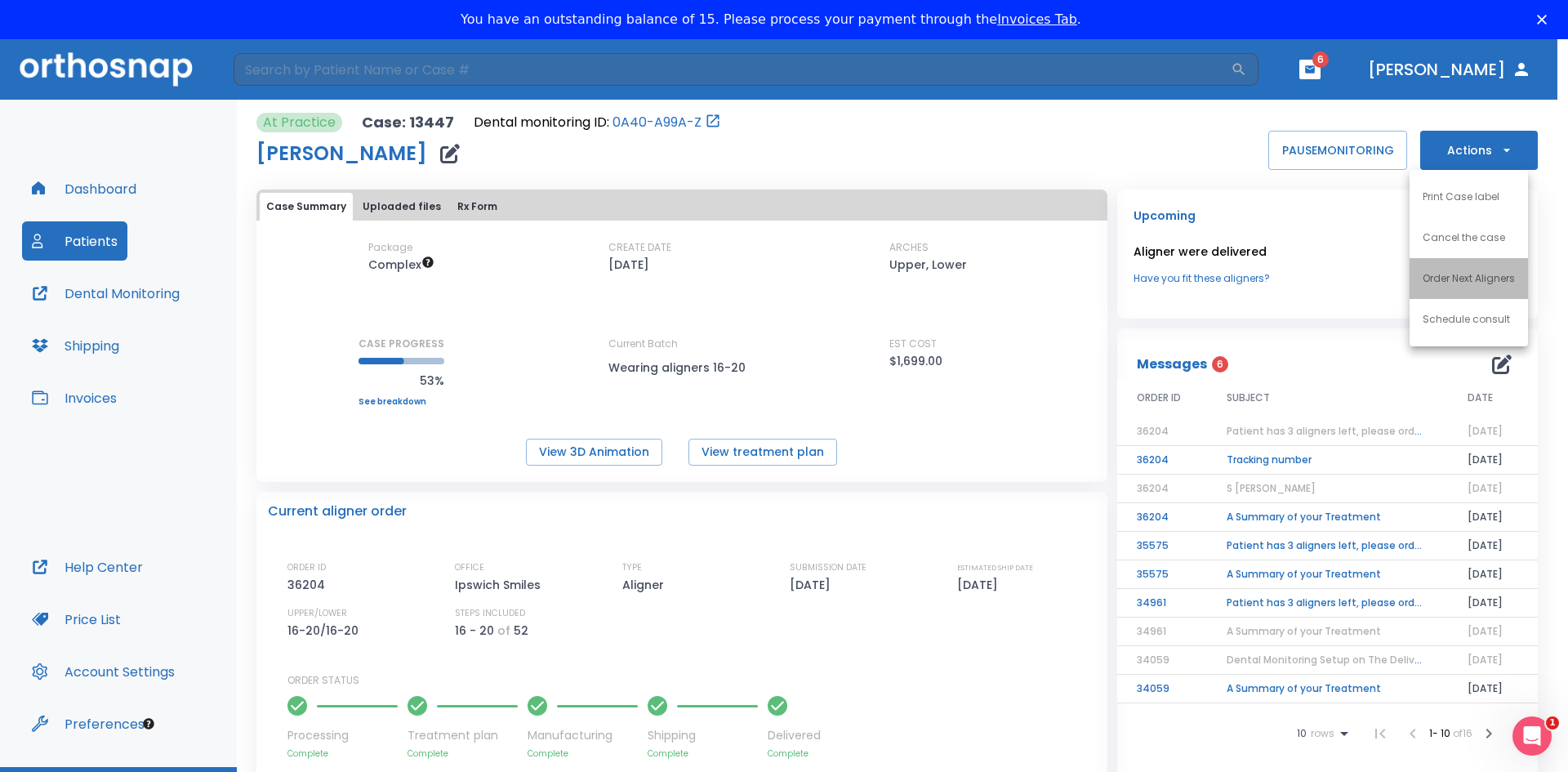
click at [1441, 278] on p "Order Next Aligners" at bounding box center [1468, 279] width 92 height 15
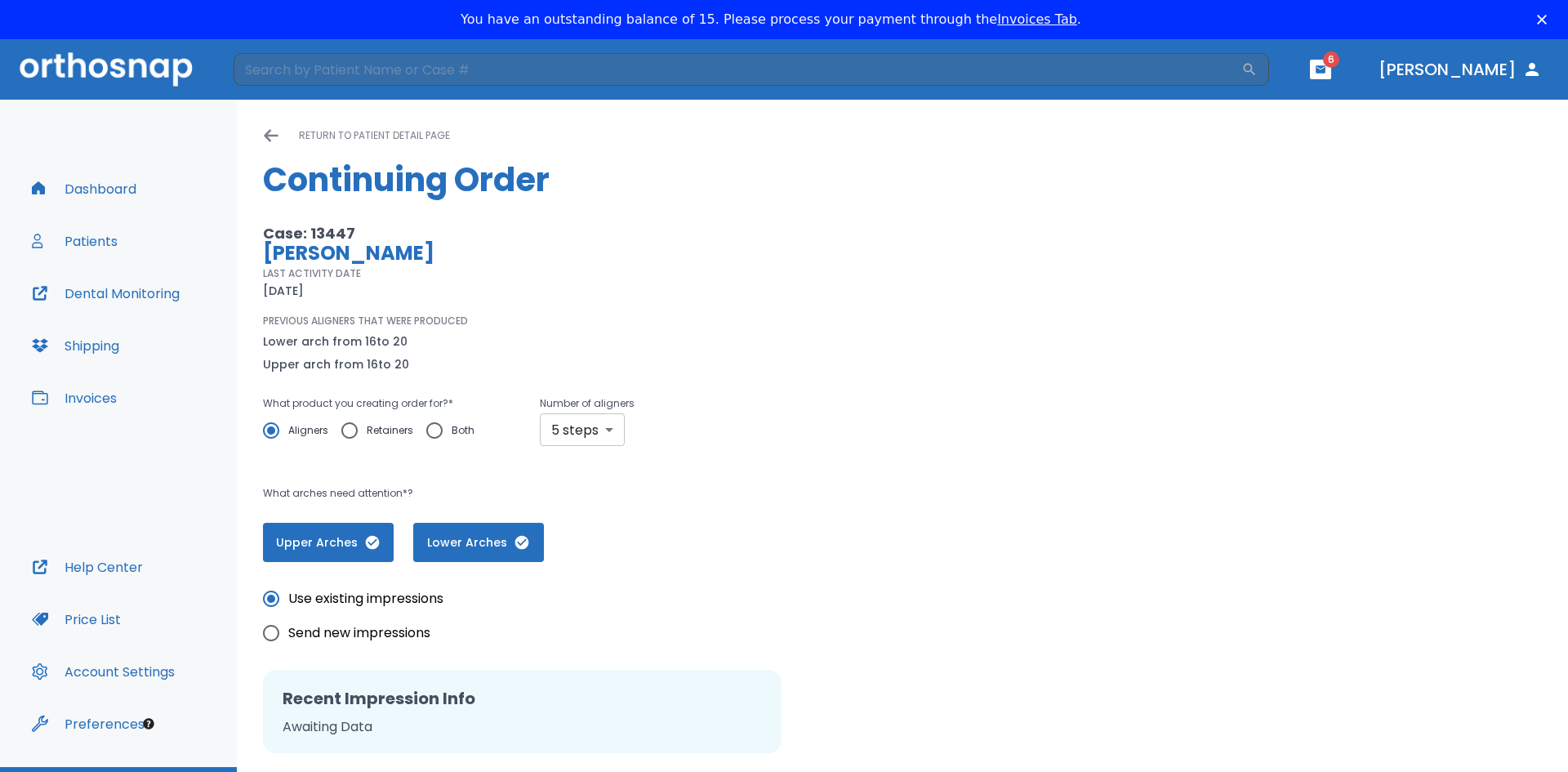
click at [607, 428] on body "​ 6 Dr. Curtin Dashboard Patients Dental Monitoring Shipping Invoices Help Cent…" at bounding box center [784, 425] width 1568 height 772
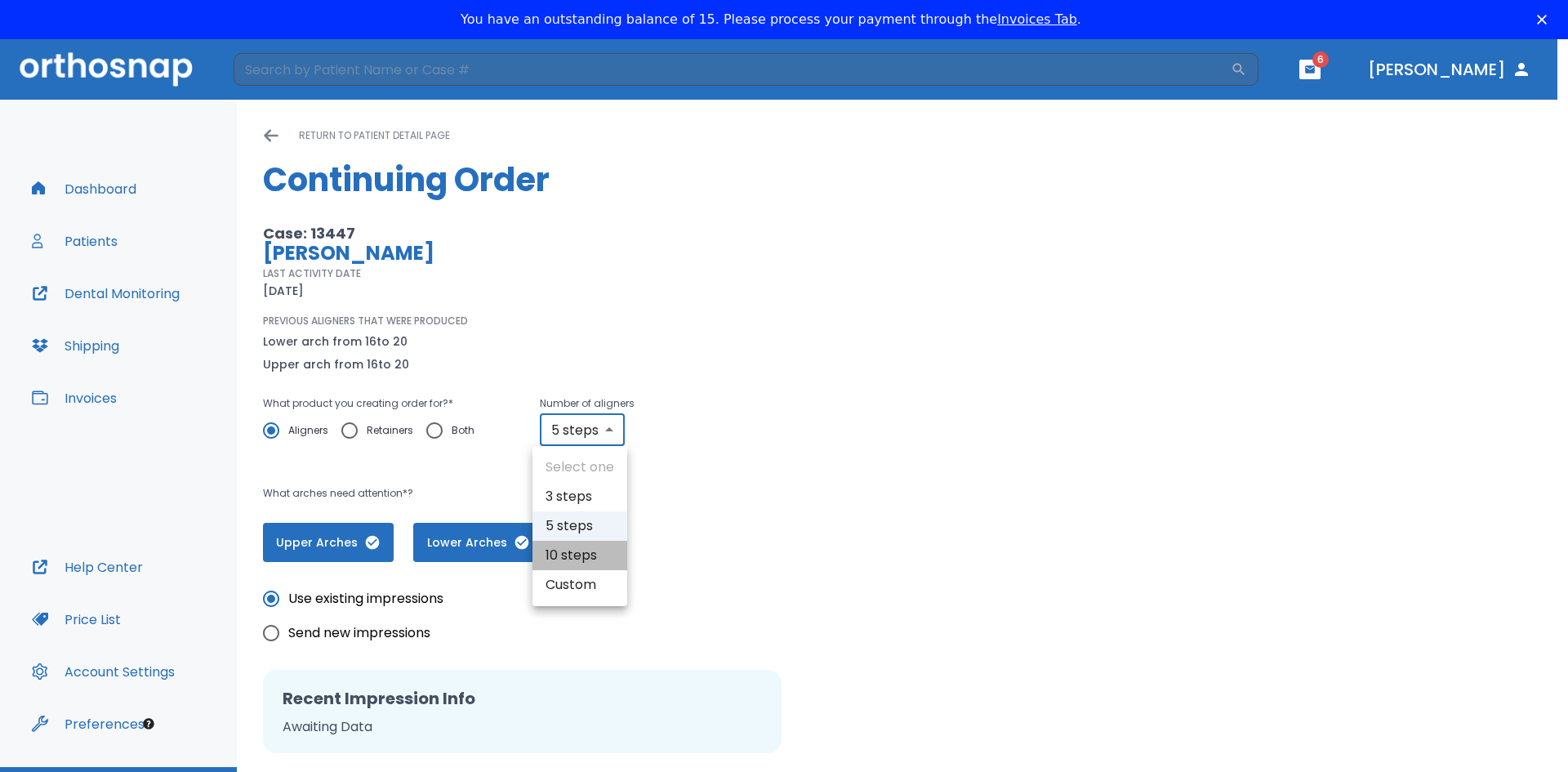
click at [565, 557] on li "10 steps" at bounding box center [581, 555] width 95 height 30
type input "10"
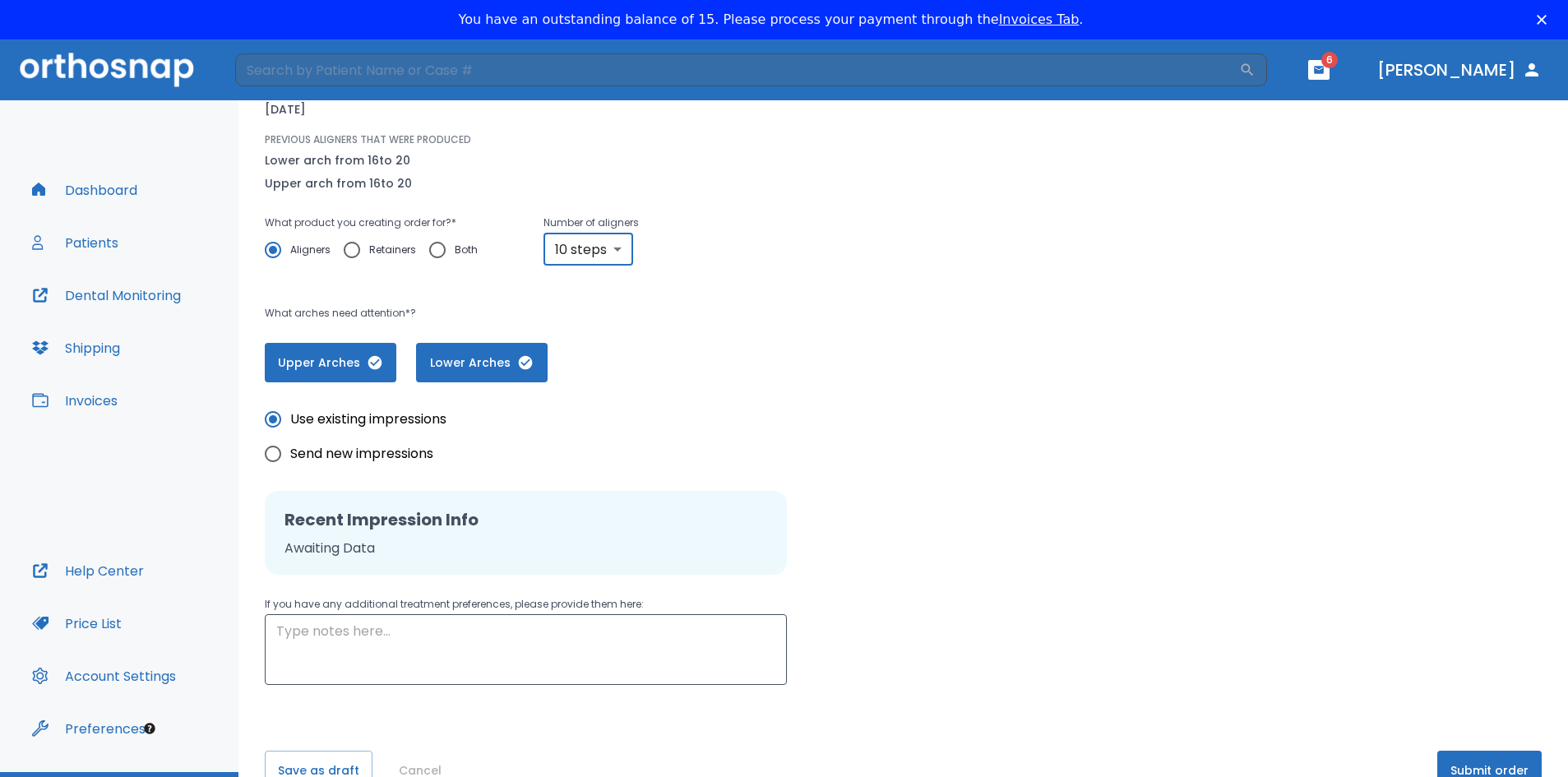
scroll to position [39, 0]
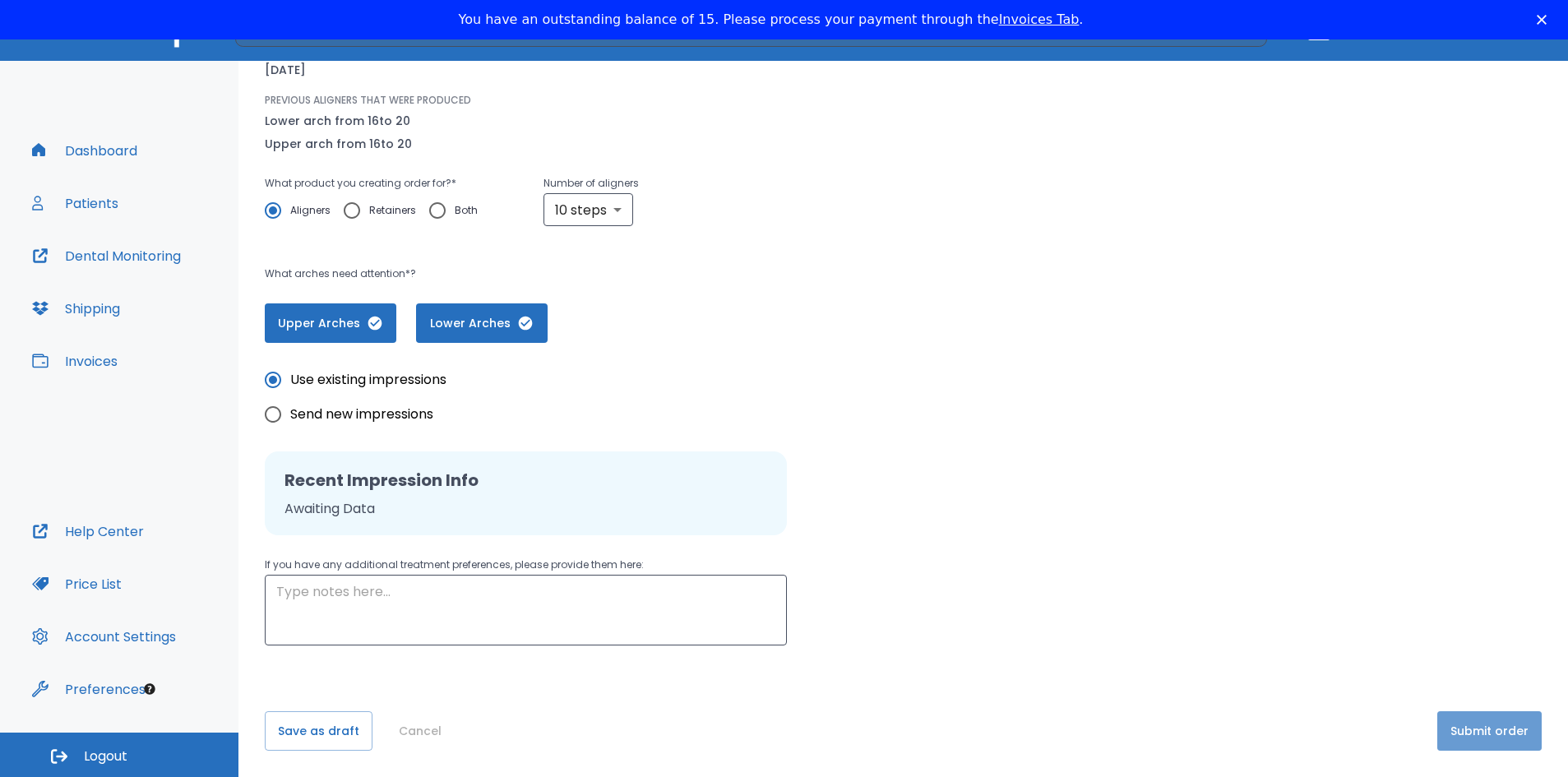
click at [1483, 721] on button "Submit order" at bounding box center [1489, 731] width 104 height 39
